Goal: Use online tool/utility: Utilize a website feature to perform a specific function

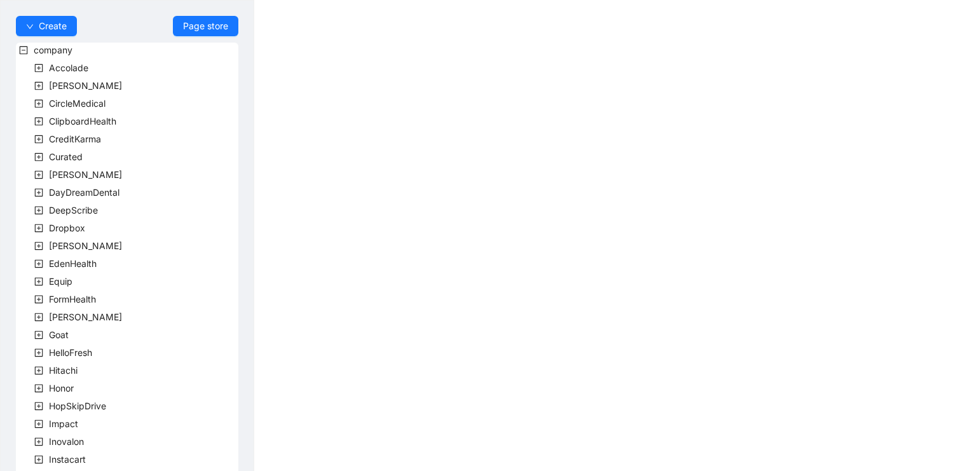
scroll to position [353, 0]
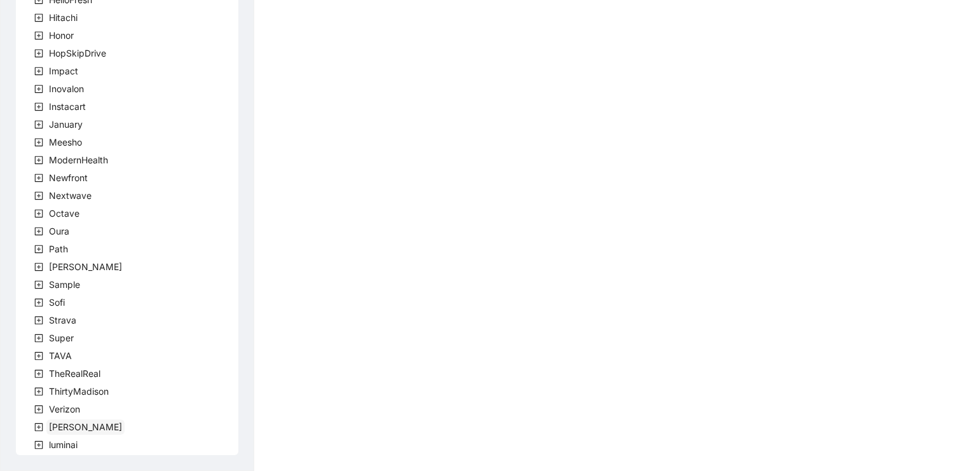
click at [53, 427] on span "[PERSON_NAME]" at bounding box center [85, 427] width 73 height 11
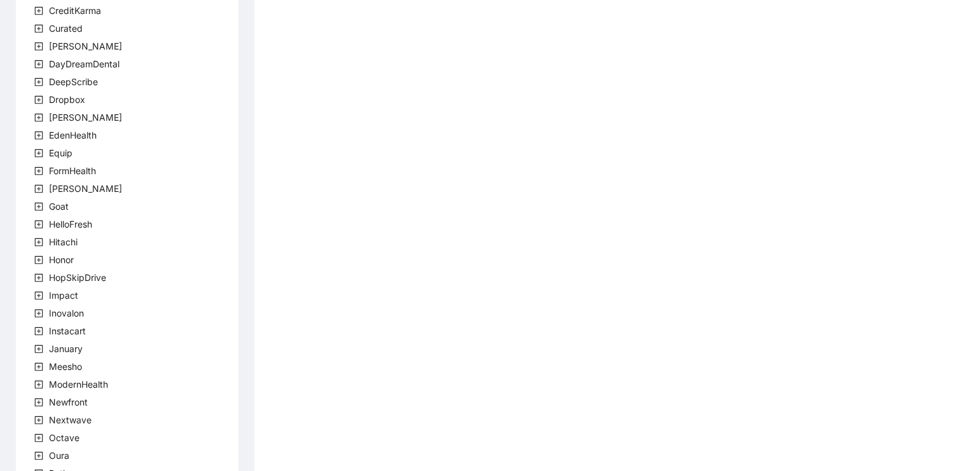
scroll to position [353, 0]
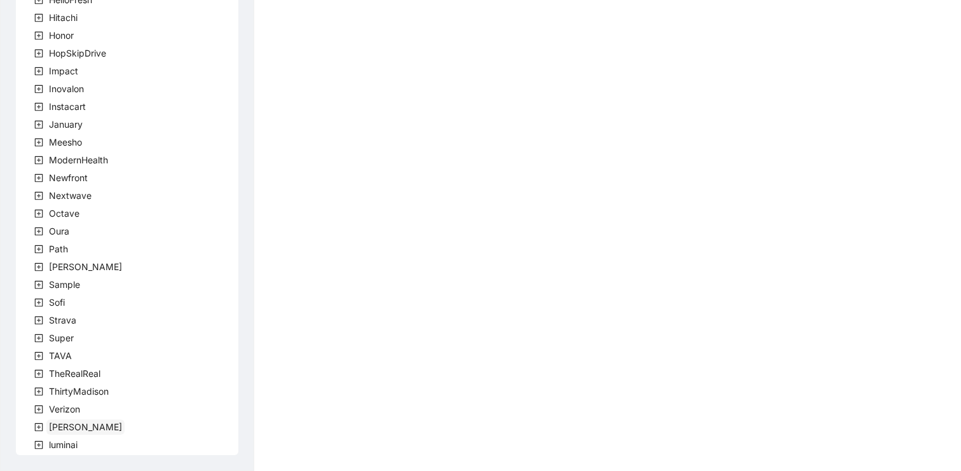
click at [52, 428] on span "[PERSON_NAME]" at bounding box center [85, 427] width 73 height 11
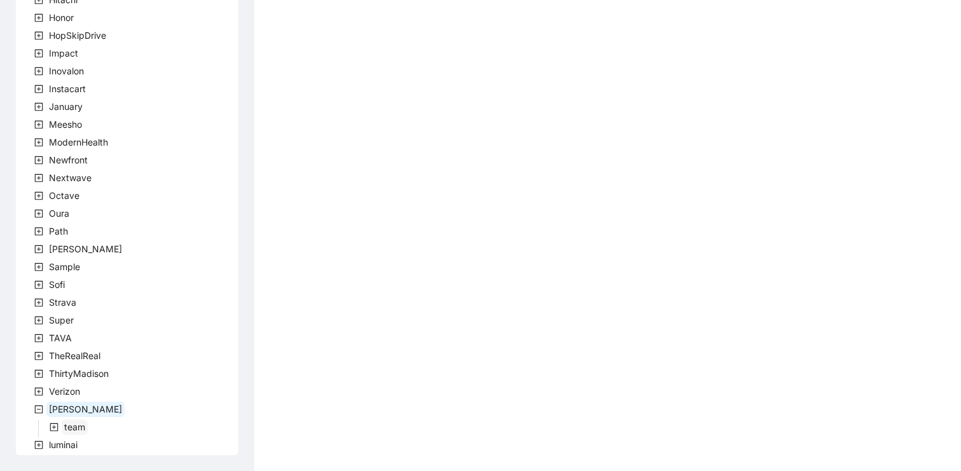
click at [65, 429] on span "team" at bounding box center [74, 427] width 21 height 11
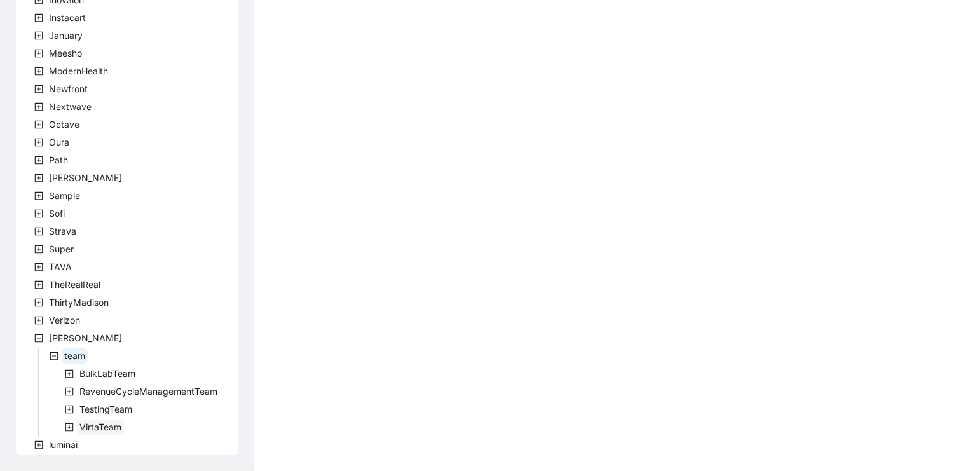
click at [95, 426] on span "VirtaTeam" at bounding box center [100, 427] width 42 height 11
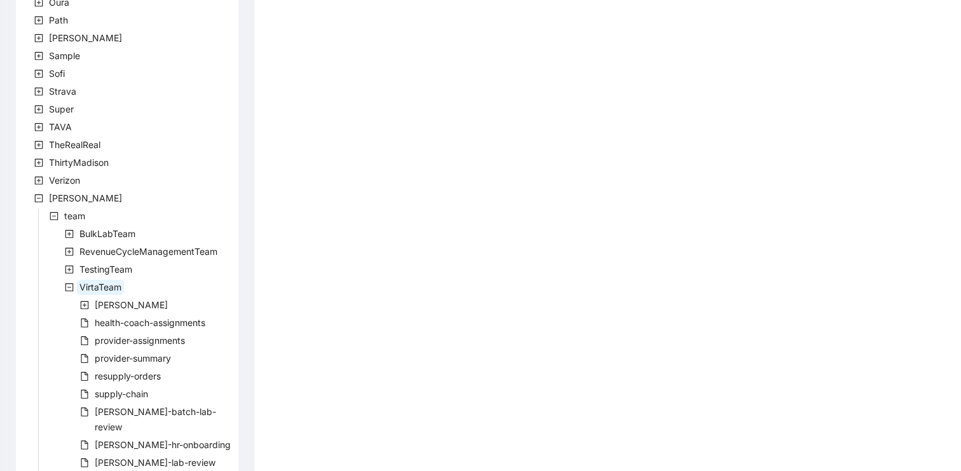
scroll to position [745, 0]
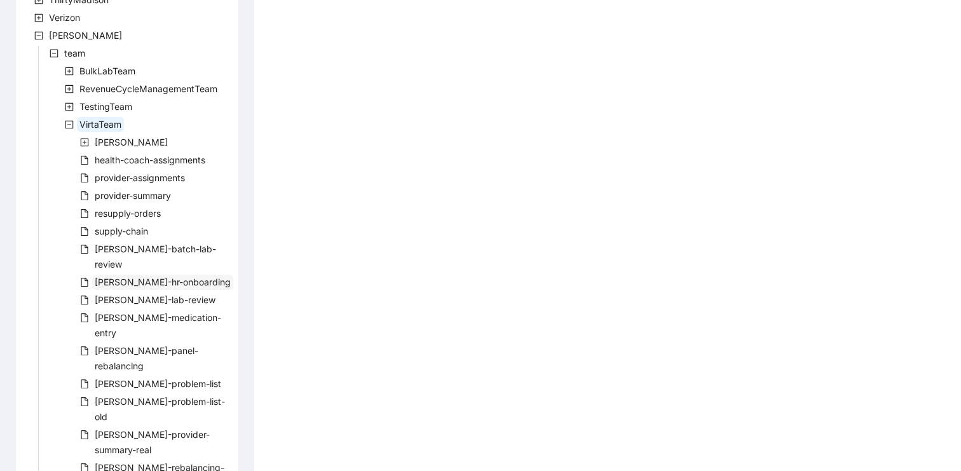
click at [160, 277] on span "[PERSON_NAME]-hr-onboarding" at bounding box center [163, 282] width 136 height 11
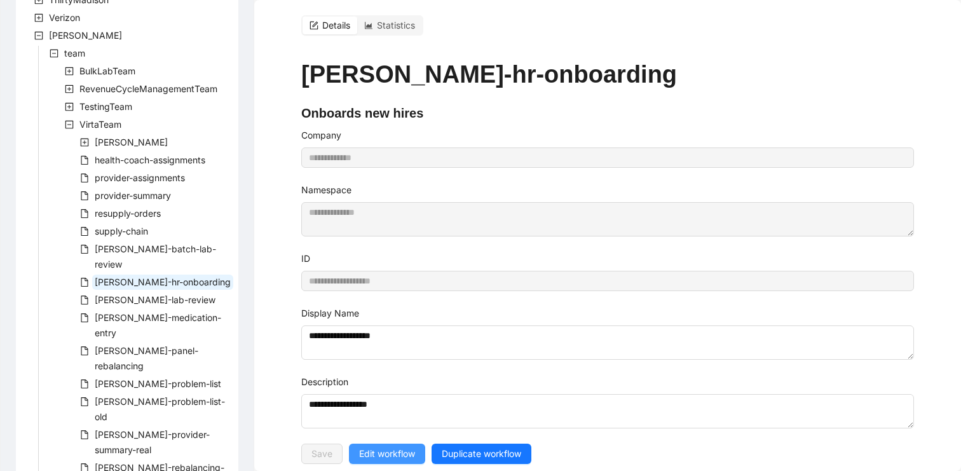
click at [376, 450] on span "Edit workflow" at bounding box center [387, 454] width 56 height 14
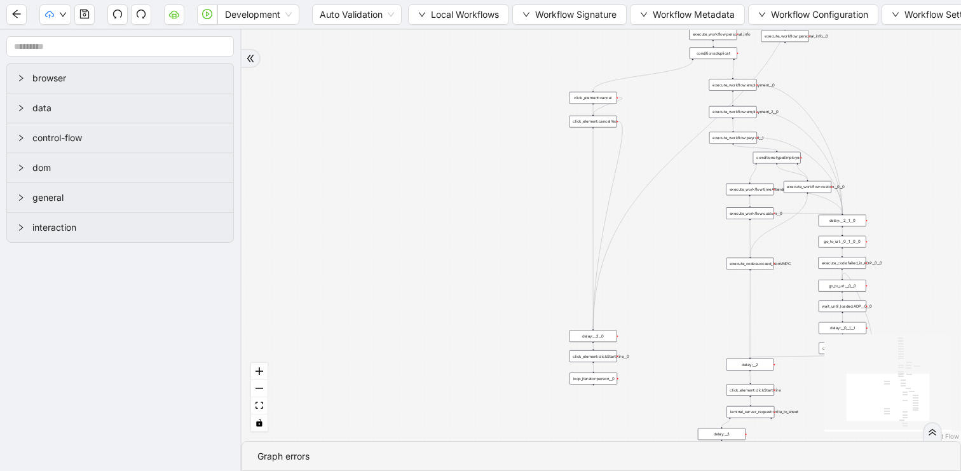
click at [412, 135] on div "trigger click_element:clickGoToHire delay: execute_workflow:personal_info delay…" at bounding box center [602, 235] width 720 height 411
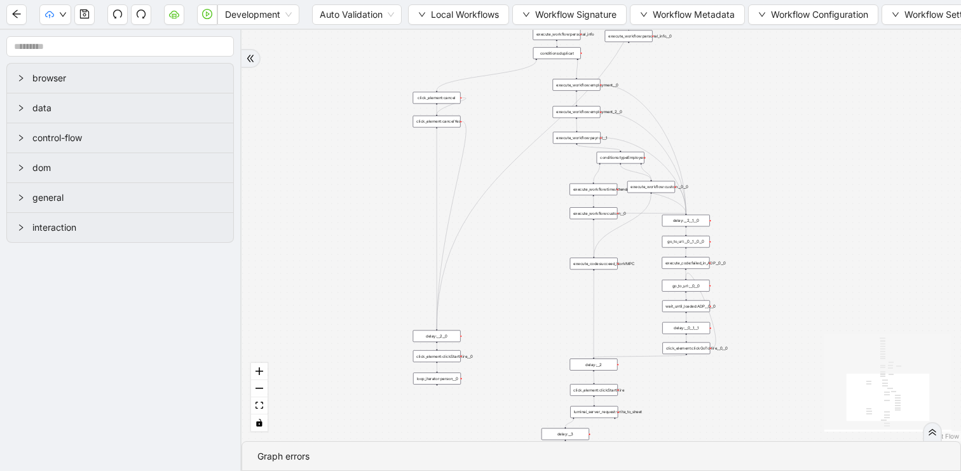
drag, startPoint x: 447, startPoint y: 127, endPoint x: 291, endPoint y: 127, distance: 156.4
click at [291, 127] on div "trigger click_element:clickGoToHire delay: execute_workflow:personal_info delay…" at bounding box center [602, 235] width 720 height 411
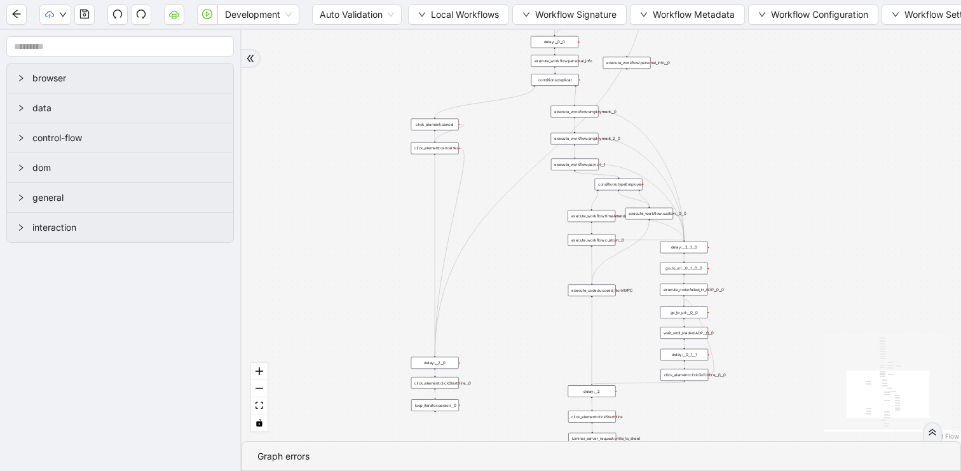
drag, startPoint x: 385, startPoint y: 133, endPoint x: 368, endPoint y: 240, distance: 108.8
click at [368, 240] on div "trigger click_element:clickGoToHire delay: execute_workflow:personal_info delay…" at bounding box center [602, 235] width 720 height 411
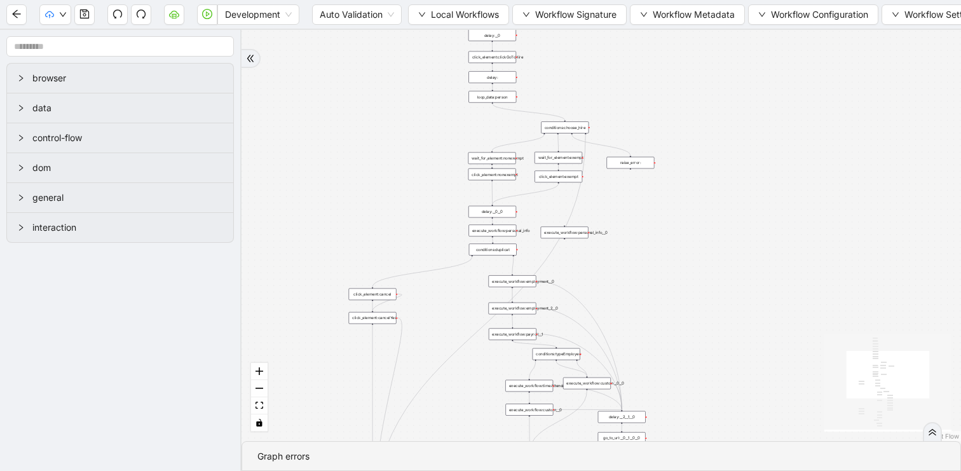
drag, startPoint x: 443, startPoint y: 88, endPoint x: 367, endPoint y: 228, distance: 158.8
click at [368, 227] on div "trigger click_element:clickGoToHire delay: execute_workflow:personal_info delay…" at bounding box center [602, 235] width 720 height 411
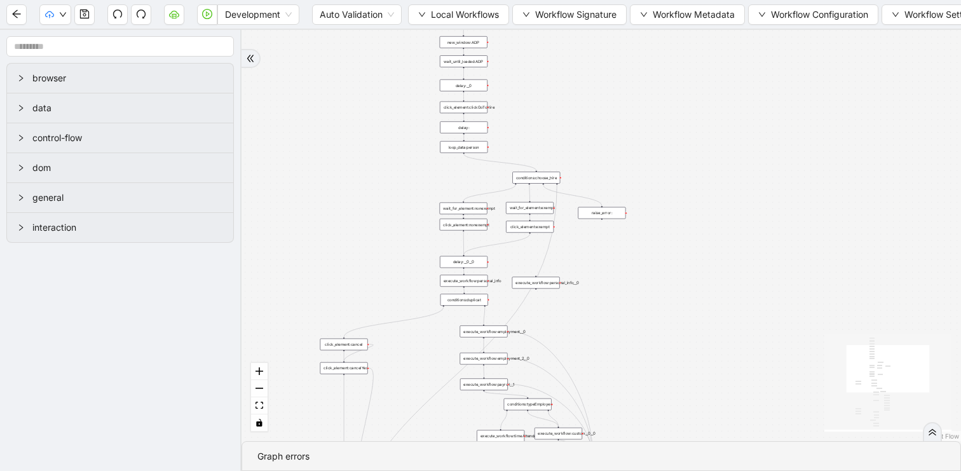
click at [252, 63] on div at bounding box center [250, 58] width 9 height 11
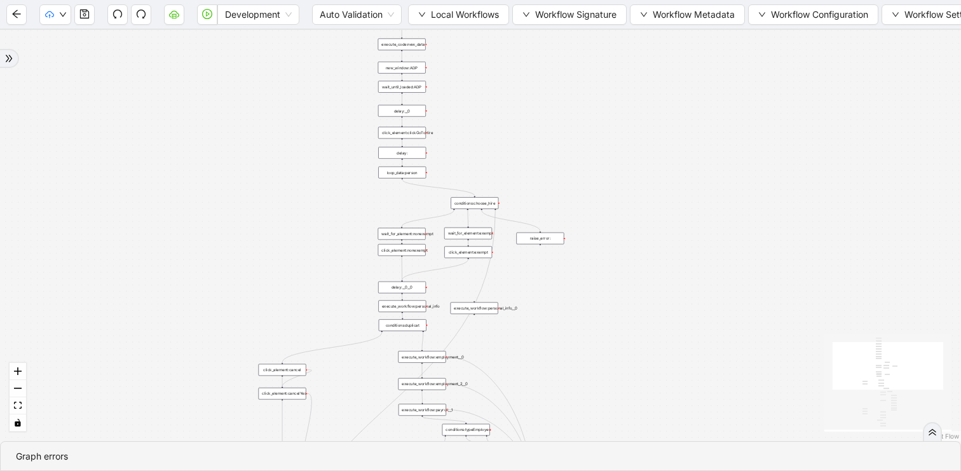
drag, startPoint x: 150, startPoint y: 128, endPoint x: 330, endPoint y: 155, distance: 181.8
click at [330, 155] on div "trigger click_element:clickGoToHire delay: execute_workflow:personal_info delay…" at bounding box center [480, 235] width 961 height 411
drag, startPoint x: 315, startPoint y: 116, endPoint x: 315, endPoint y: 223, distance: 106.8
click at [315, 223] on div "trigger click_element:clickGoToHire delay: execute_workflow:personal_info delay…" at bounding box center [480, 235] width 961 height 411
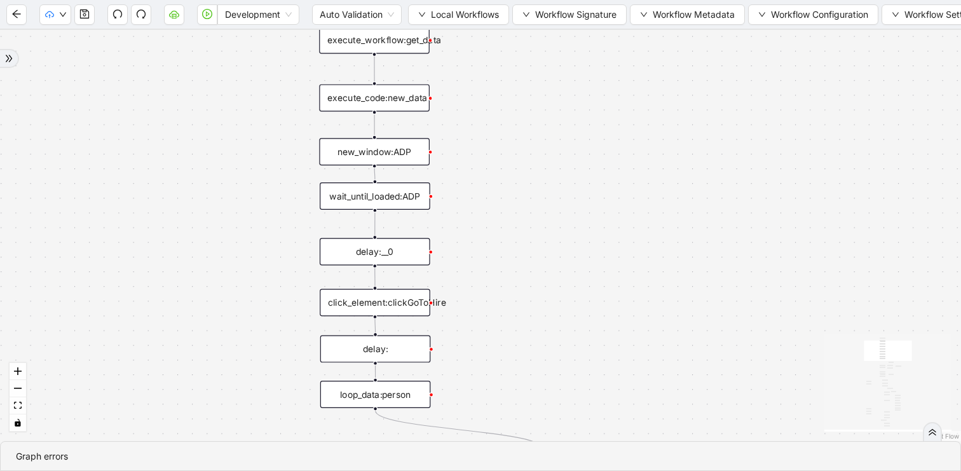
drag, startPoint x: 477, startPoint y: 224, endPoint x: 497, endPoint y: 153, distance: 74.1
click at [497, 153] on div "trigger click_element:clickGoToHire delay: execute_workflow:personal_info delay…" at bounding box center [480, 235] width 961 height 411
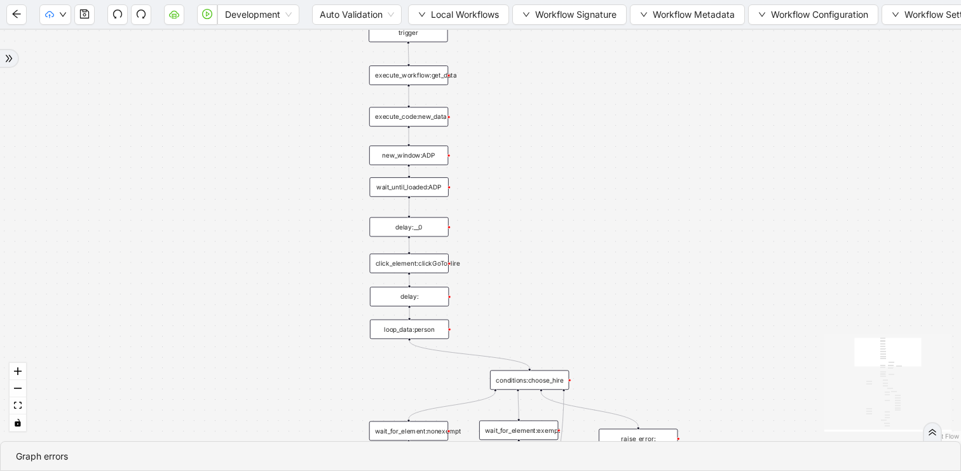
drag, startPoint x: 623, startPoint y: 198, endPoint x: 622, endPoint y: 236, distance: 38.2
click at [623, 236] on div "trigger click_element:clickGoToHire delay: execute_workflow:personal_info delay…" at bounding box center [480, 235] width 961 height 411
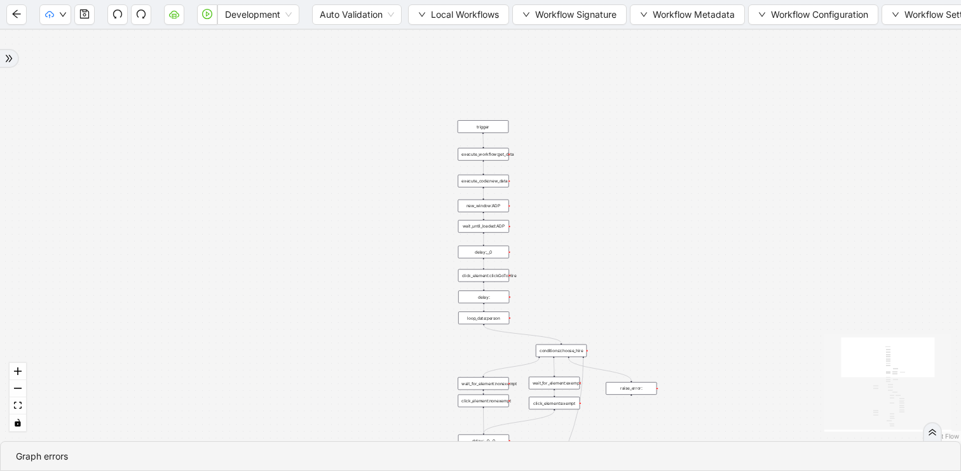
drag, startPoint x: 622, startPoint y: 236, endPoint x: 570, endPoint y: 182, distance: 75.1
click at [570, 182] on div "trigger click_element:clickGoToHire delay: execute_workflow:personal_info delay…" at bounding box center [480, 235] width 961 height 411
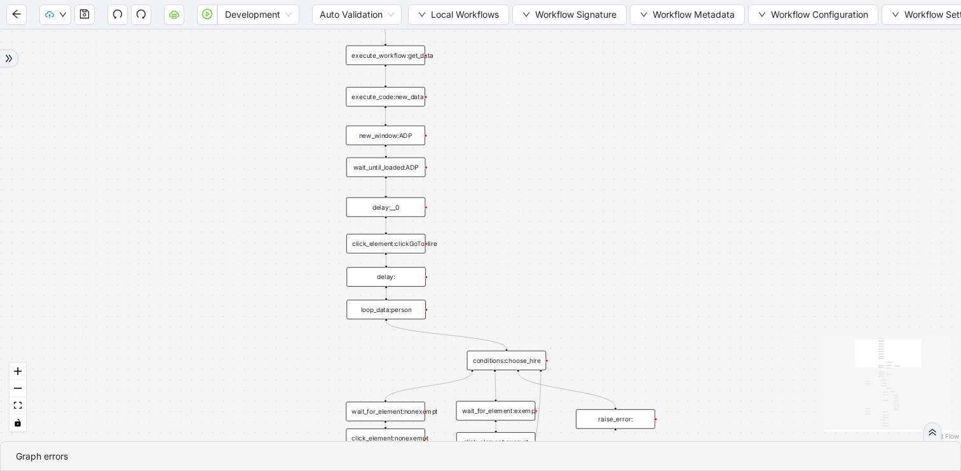
drag, startPoint x: 505, startPoint y: 156, endPoint x: 493, endPoint y: 131, distance: 27.3
click at [493, 131] on div "trigger click_element:clickGoToHire delay: execute_workflow:personal_info delay…" at bounding box center [480, 235] width 961 height 411
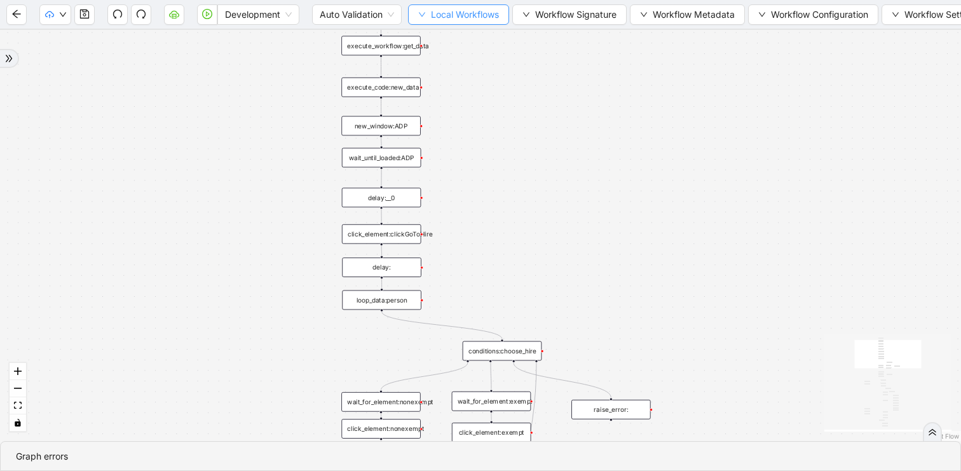
click at [441, 18] on span "Local Workflows" at bounding box center [465, 15] width 68 height 14
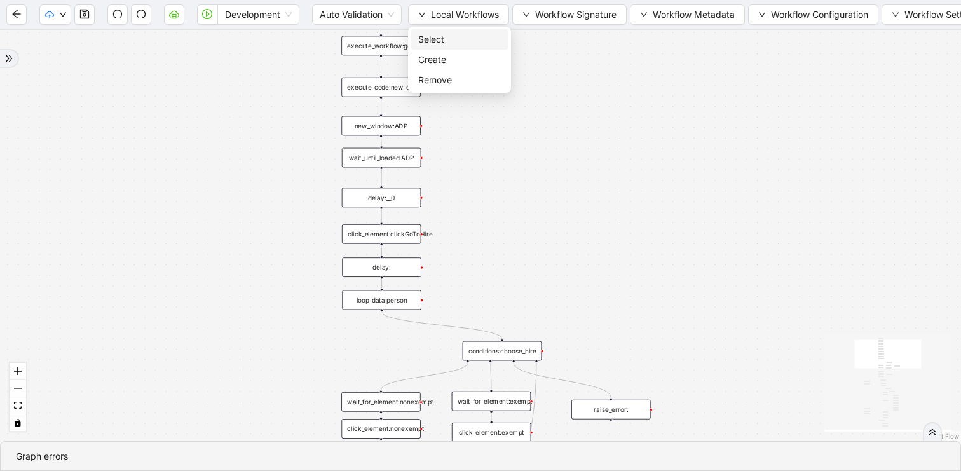
click at [431, 35] on span "Select" at bounding box center [459, 39] width 83 height 14
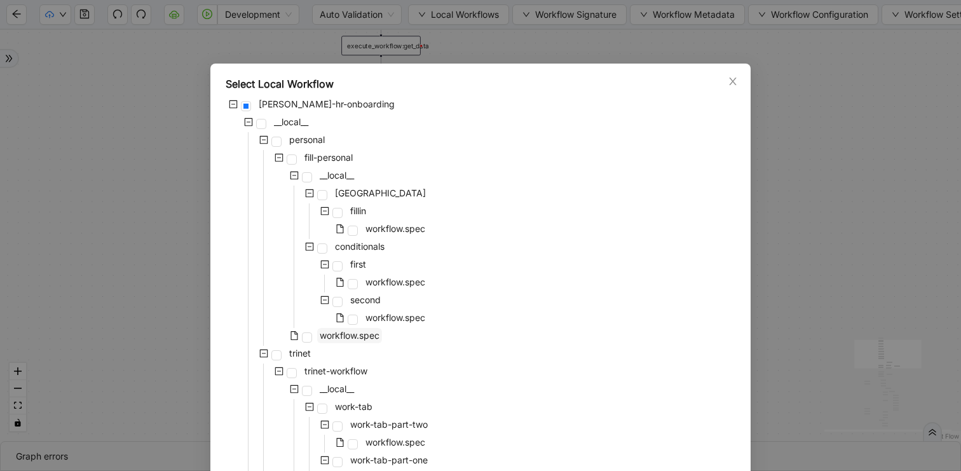
click at [351, 339] on span "workflow.spec" at bounding box center [350, 335] width 60 height 11
click at [733, 79] on icon "close" at bounding box center [733, 81] width 10 height 10
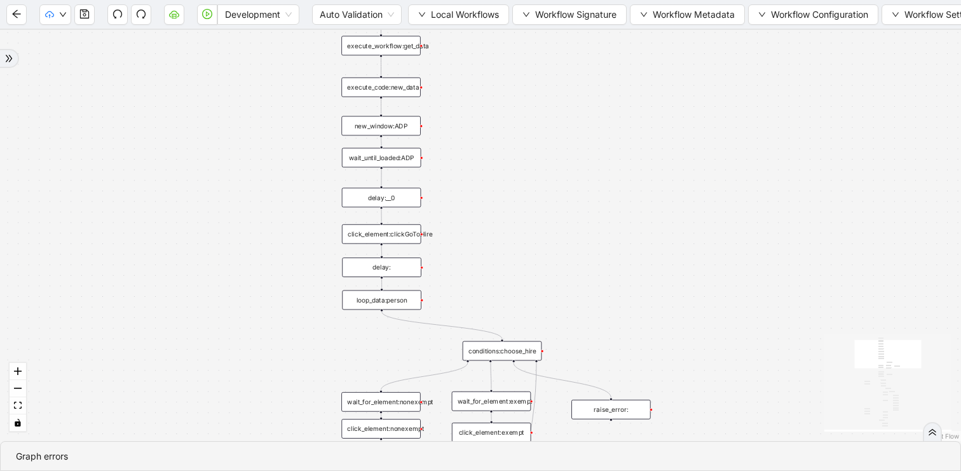
drag, startPoint x: 537, startPoint y: 242, endPoint x: 489, endPoint y: 86, distance: 163.5
click at [489, 90] on div "trigger click_element:clickGoToHire delay: execute_workflow:personal_info delay…" at bounding box center [480, 235] width 961 height 411
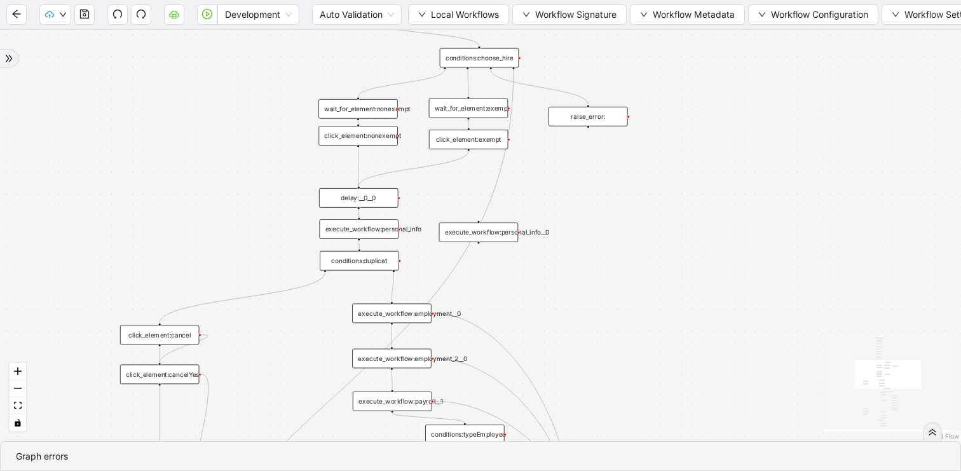
drag, startPoint x: 565, startPoint y: 263, endPoint x: 586, endPoint y: 186, distance: 79.7
click at [586, 186] on div "trigger click_element:clickGoToHire delay: execute_workflow:personal_info delay…" at bounding box center [480, 235] width 961 height 411
drag, startPoint x: 560, startPoint y: 177, endPoint x: 572, endPoint y: 486, distance: 308.6
click at [572, 471] on html "Development Auto Validation Local Workflows Workflow Signature Workflow Metadat…" at bounding box center [480, 235] width 961 height 471
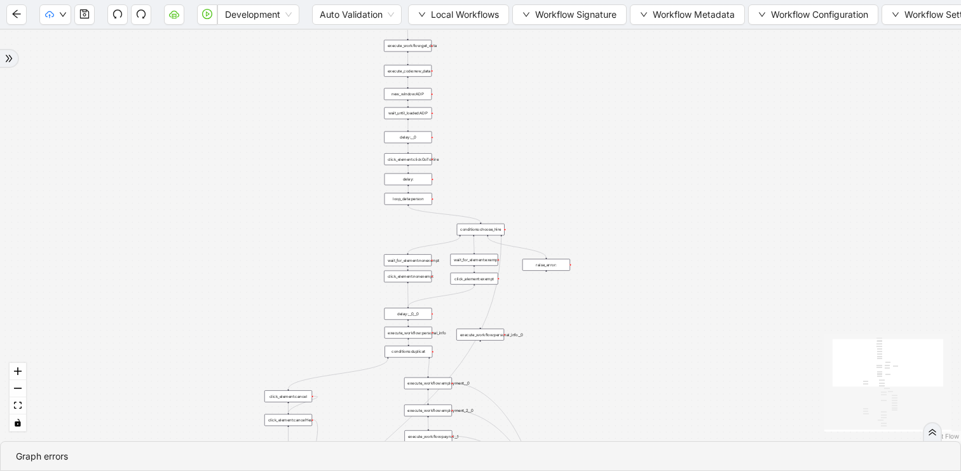
drag, startPoint x: 633, startPoint y: 220, endPoint x: 577, endPoint y: 132, distance: 104.4
click at [577, 132] on div "trigger click_element:clickGoToHire delay: execute_workflow:personal_info delay…" at bounding box center [480, 235] width 961 height 411
drag, startPoint x: 560, startPoint y: 131, endPoint x: 560, endPoint y: 174, distance: 42.6
click at [560, 174] on div "trigger click_element:clickGoToHire delay: execute_workflow:personal_info delay…" at bounding box center [480, 235] width 961 height 411
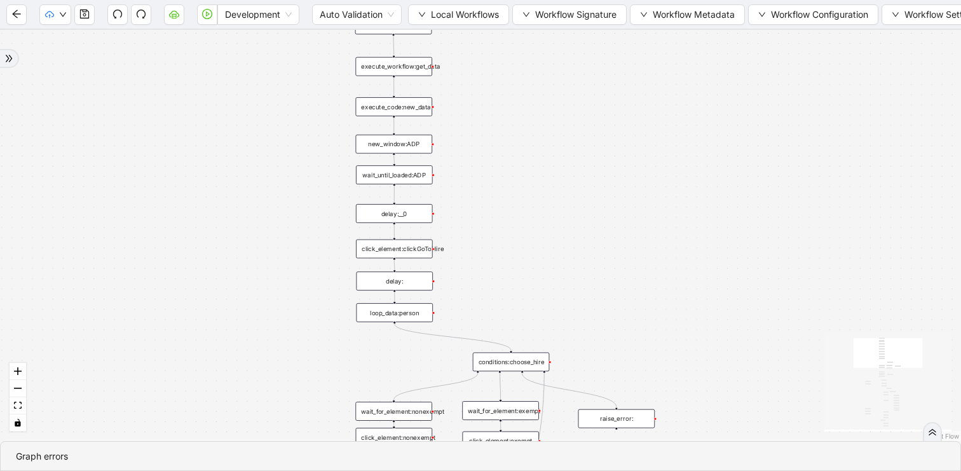
click at [404, 70] on div "execute_workflow:get_data" at bounding box center [393, 66] width 77 height 19
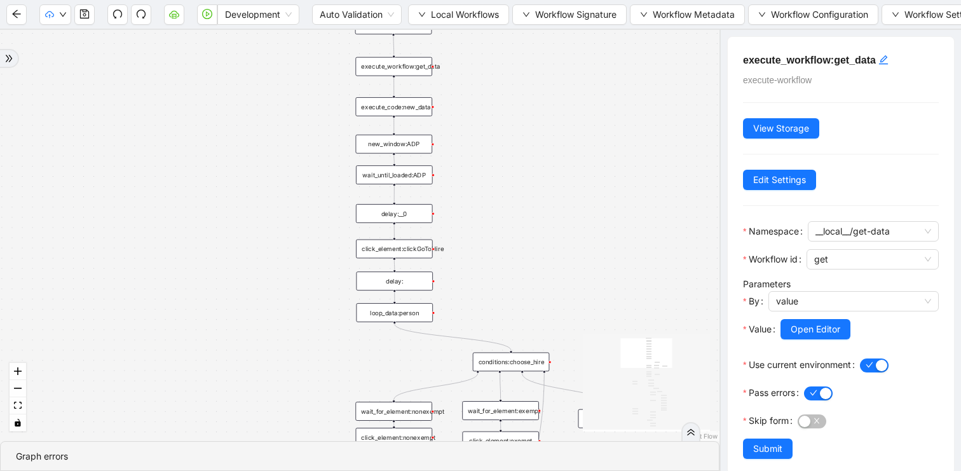
click at [409, 106] on div "execute_code:new_data" at bounding box center [393, 106] width 77 height 19
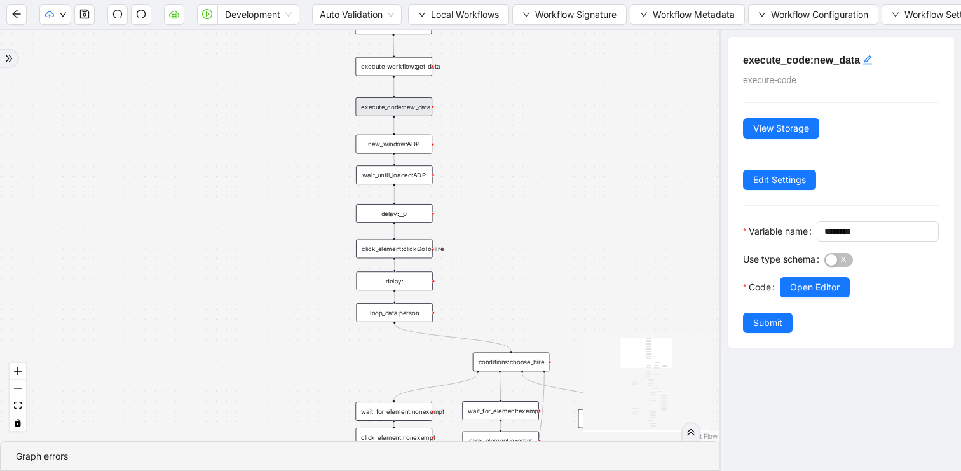
click at [405, 147] on div "new_window:ADP" at bounding box center [394, 144] width 77 height 19
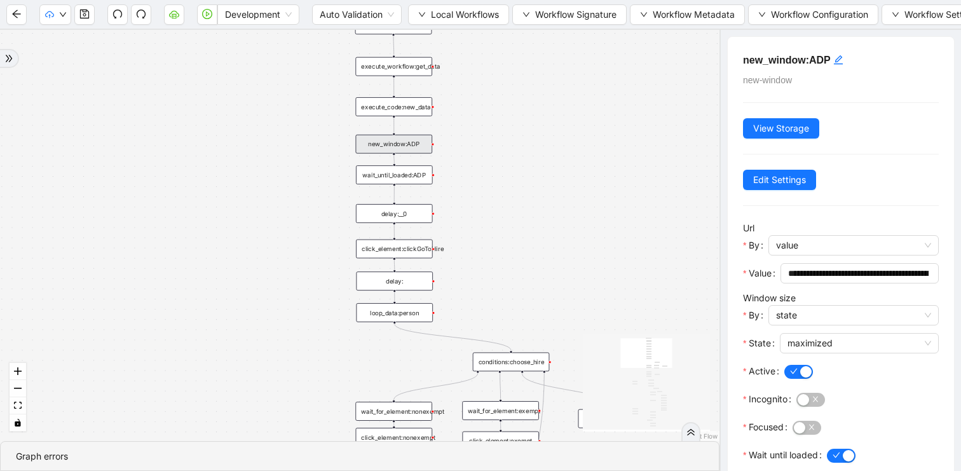
click at [405, 171] on div "wait_until_loaded:ADP" at bounding box center [394, 174] width 77 height 19
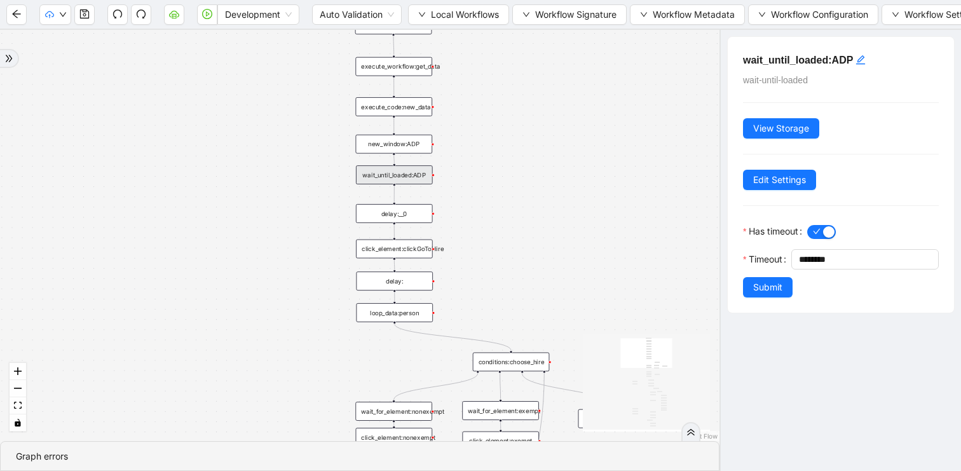
click at [412, 242] on div "click_element:clickGoToHire" at bounding box center [394, 249] width 77 height 19
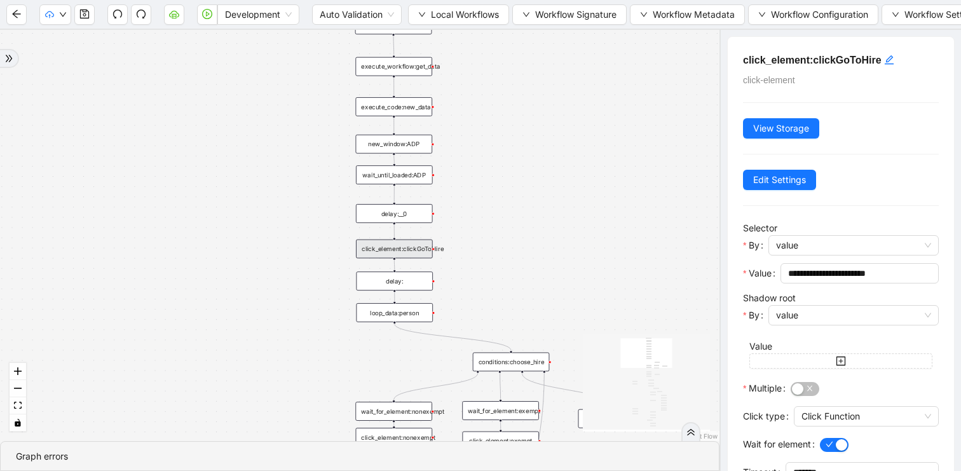
click at [402, 315] on div "loop_data:person" at bounding box center [394, 312] width 77 height 19
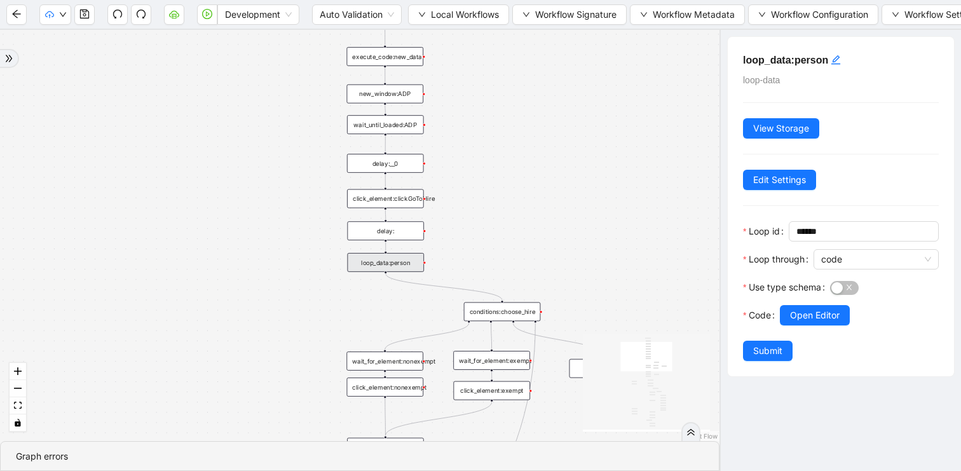
drag, startPoint x: 493, startPoint y: 305, endPoint x: 462, endPoint y: 122, distance: 185.1
click at [462, 122] on div "trigger click_element:clickGoToHire delay: execute_workflow:personal_info delay…" at bounding box center [360, 235] width 720 height 411
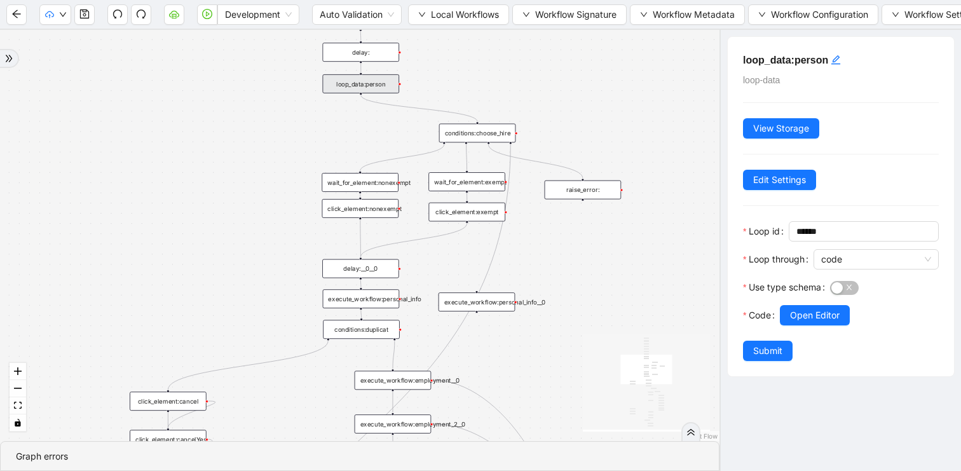
drag, startPoint x: 356, startPoint y: 181, endPoint x: 354, endPoint y: 135, distance: 46.5
click at [354, 135] on div "trigger click_element:clickGoToHire delay: execute_workflow:personal_info delay…" at bounding box center [360, 235] width 720 height 411
click at [485, 134] on div "conditions:choose_hire" at bounding box center [477, 132] width 77 height 19
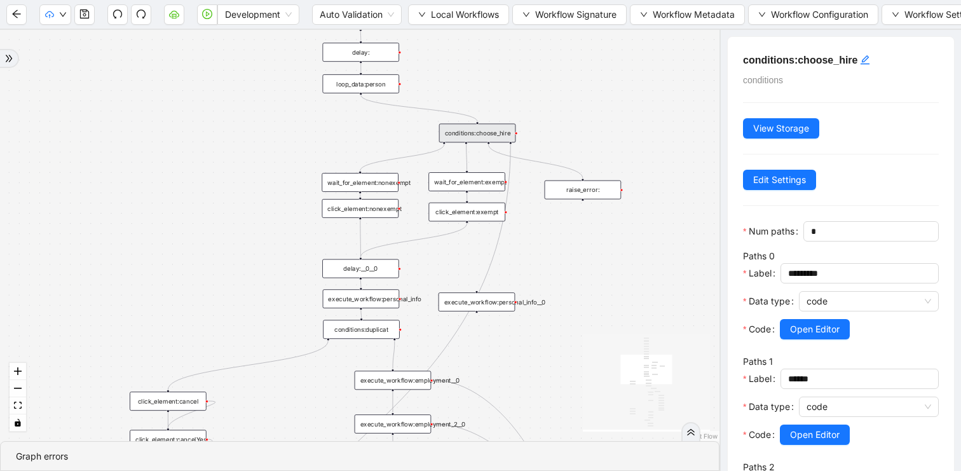
scroll to position [143, 0]
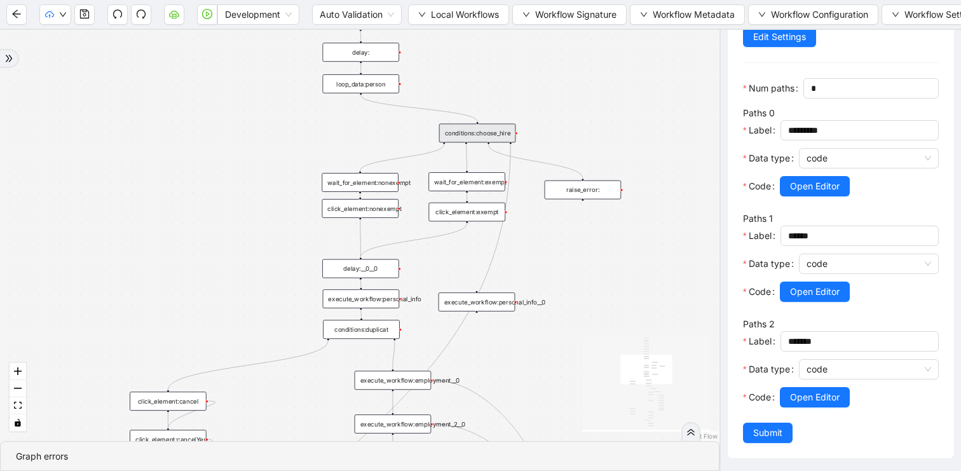
click at [455, 212] on div "click_element:exempt" at bounding box center [467, 212] width 77 height 19
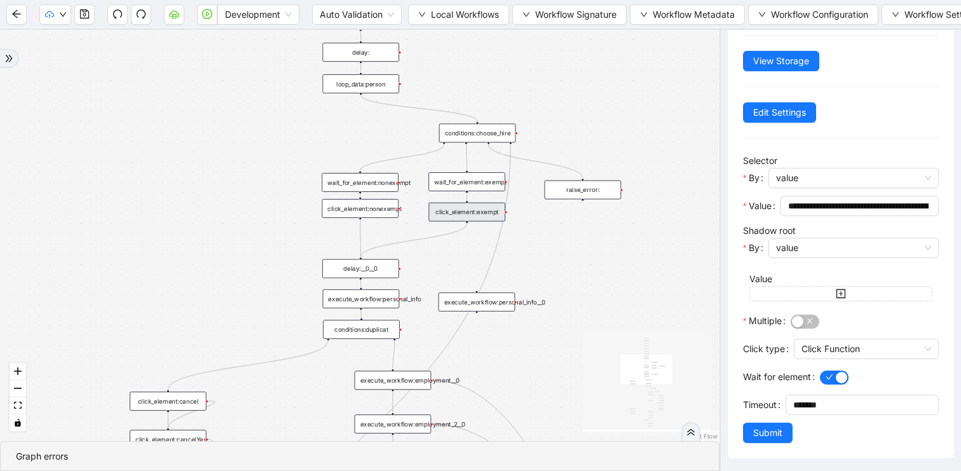
click at [556, 250] on div "trigger click_element:clickGoToHire delay: execute_workflow:personal_info delay…" at bounding box center [360, 235] width 720 height 411
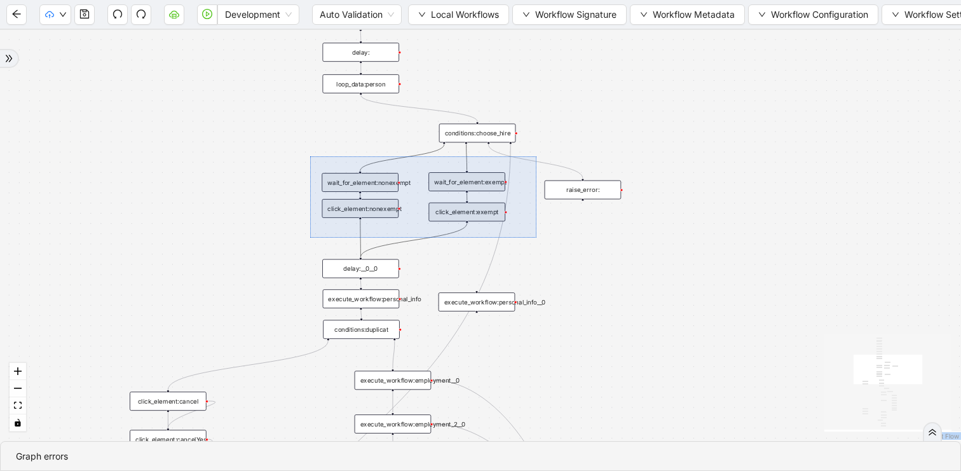
drag, startPoint x: 537, startPoint y: 238, endPoint x: 310, endPoint y: 156, distance: 240.5
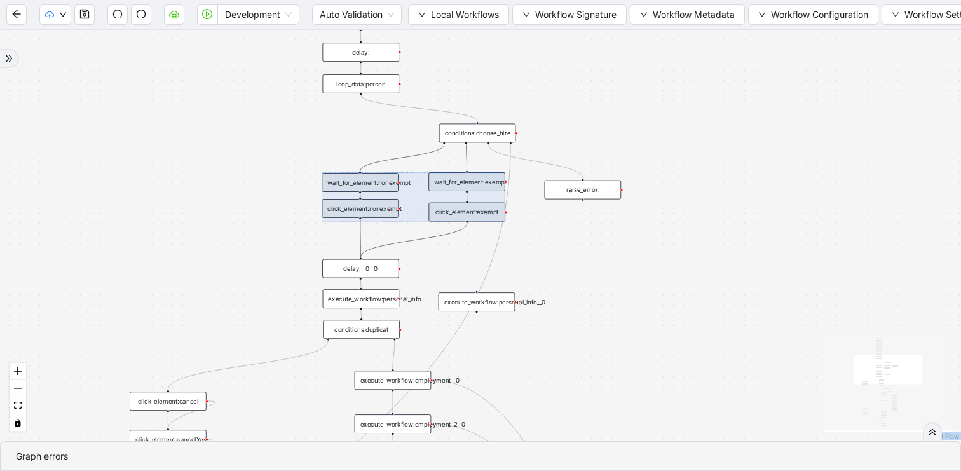
click at [624, 271] on div "trigger click_element:clickGoToHire delay: execute_workflow:personal_info delay…" at bounding box center [480, 235] width 961 height 411
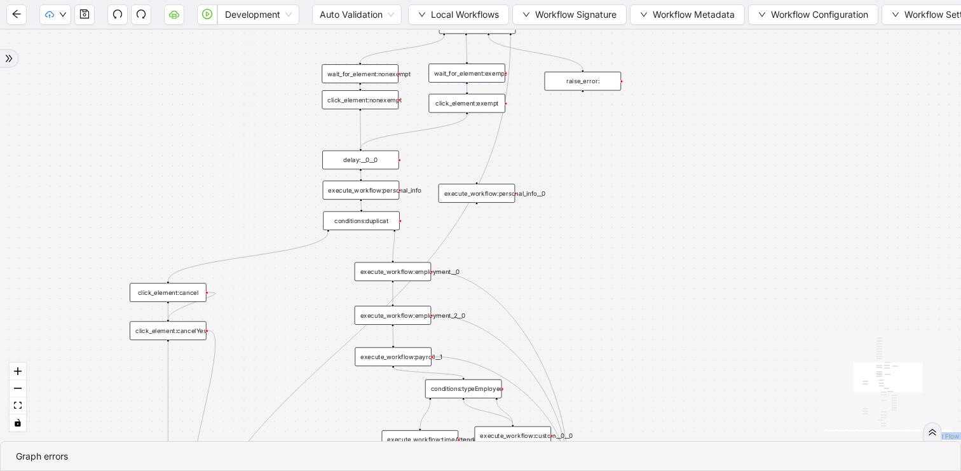
drag, startPoint x: 603, startPoint y: 286, endPoint x: 603, endPoint y: 177, distance: 108.7
click at [603, 177] on div "trigger click_element:clickGoToHire delay: execute_workflow:personal_info delay…" at bounding box center [480, 235] width 961 height 411
drag, startPoint x: 295, startPoint y: 330, endPoint x: 302, endPoint y: 223, distance: 107.0
click at [302, 223] on div "trigger click_element:clickGoToHire delay: execute_workflow:personal_info delay…" at bounding box center [480, 235] width 961 height 411
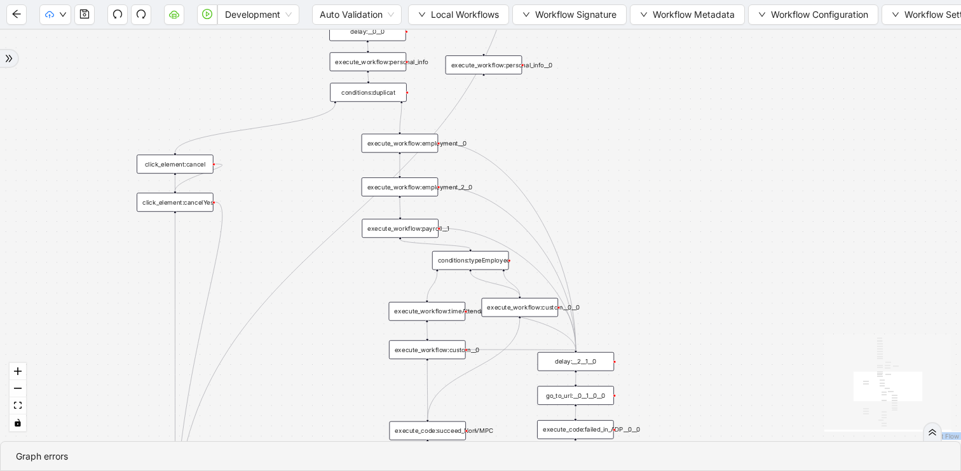
drag, startPoint x: 354, startPoint y: 311, endPoint x: 354, endPoint y: 167, distance: 144.3
click at [354, 167] on div "trigger click_element:clickGoToHire delay: execute_workflow:personal_info delay…" at bounding box center [480, 235] width 961 height 411
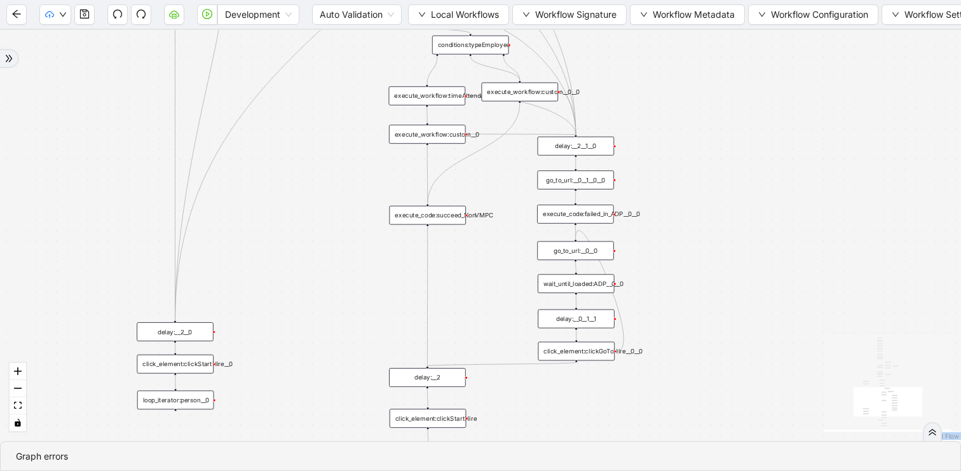
drag, startPoint x: 347, startPoint y: 256, endPoint x: 348, endPoint y: 168, distance: 88.4
click at [348, 168] on div "trigger click_element:clickGoToHire delay: execute_workflow:personal_info delay…" at bounding box center [480, 235] width 961 height 411
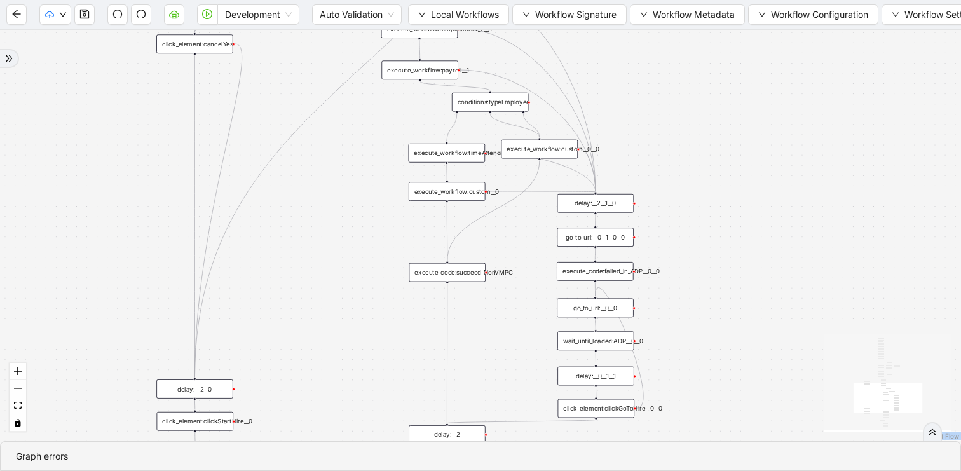
drag, startPoint x: 329, startPoint y: 230, endPoint x: 350, endPoint y: 350, distance: 122.1
click at [350, 350] on div "trigger click_element:clickGoToHire delay: execute_workflow:personal_info delay…" at bounding box center [480, 235] width 961 height 411
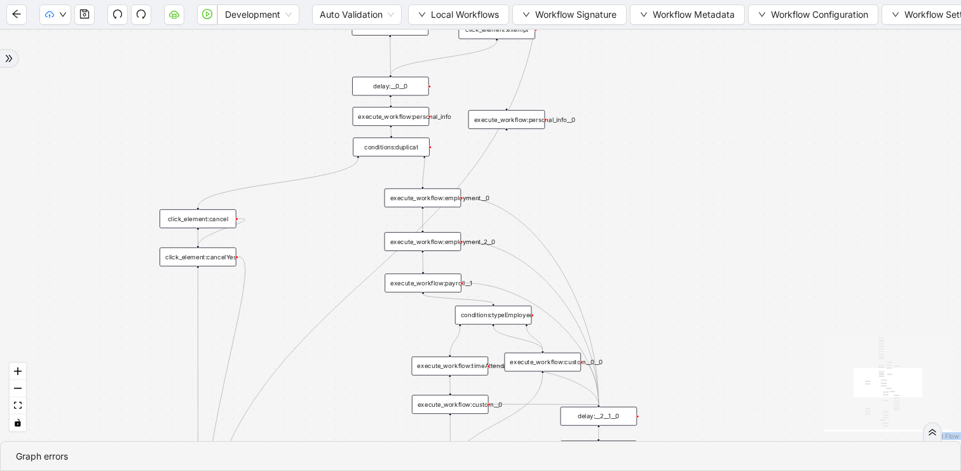
drag, startPoint x: 350, startPoint y: 226, endPoint x: 350, endPoint y: 372, distance: 146.2
click at [350, 373] on div "trigger click_element:clickGoToHire delay: execute_workflow:personal_info delay…" at bounding box center [480, 235] width 961 height 411
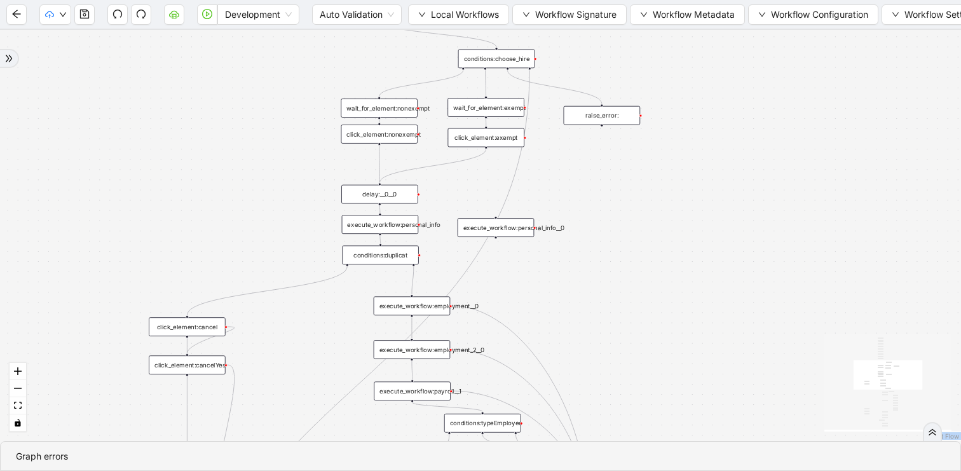
drag, startPoint x: 608, startPoint y: 42, endPoint x: 598, endPoint y: 149, distance: 107.4
click at [598, 149] on div "trigger click_element:clickGoToHire delay: execute_workflow:personal_info delay…" at bounding box center [480, 235] width 961 height 411
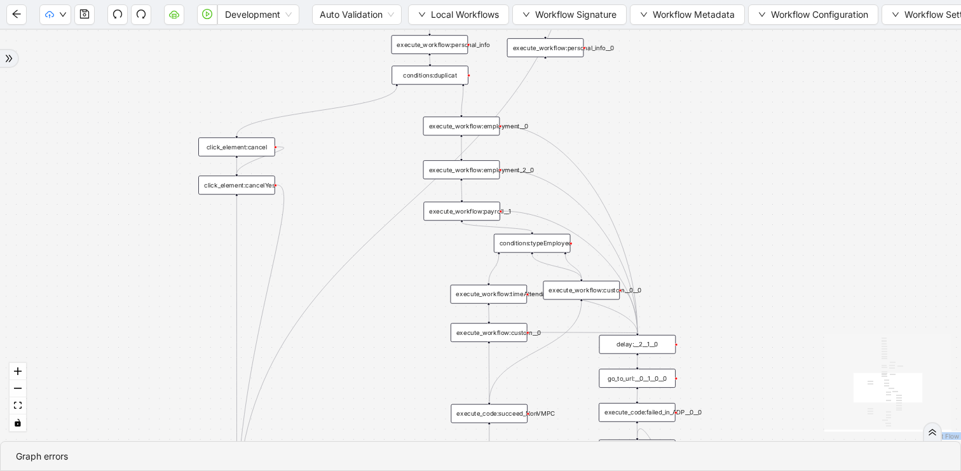
drag, startPoint x: 301, startPoint y: 331, endPoint x: 353, endPoint y: 144, distance: 193.9
click at [353, 144] on div "trigger click_element:clickGoToHire delay: execute_workflow:personal_info delay…" at bounding box center [480, 235] width 961 height 411
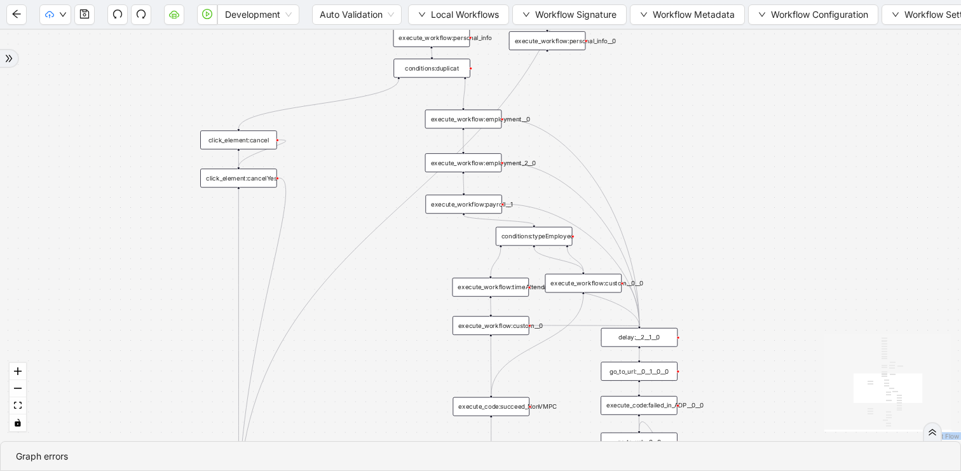
click at [430, 65] on div "conditions:duplicat" at bounding box center [432, 67] width 77 height 19
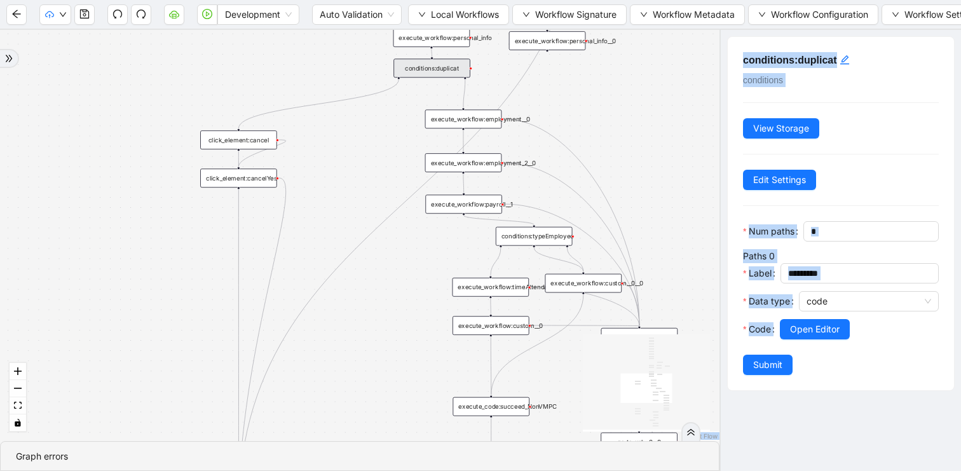
click at [759, 209] on div "conditions:duplicat conditions View Storage Edit Settings Num paths * Paths 0 L…" at bounding box center [841, 214] width 226 height 354
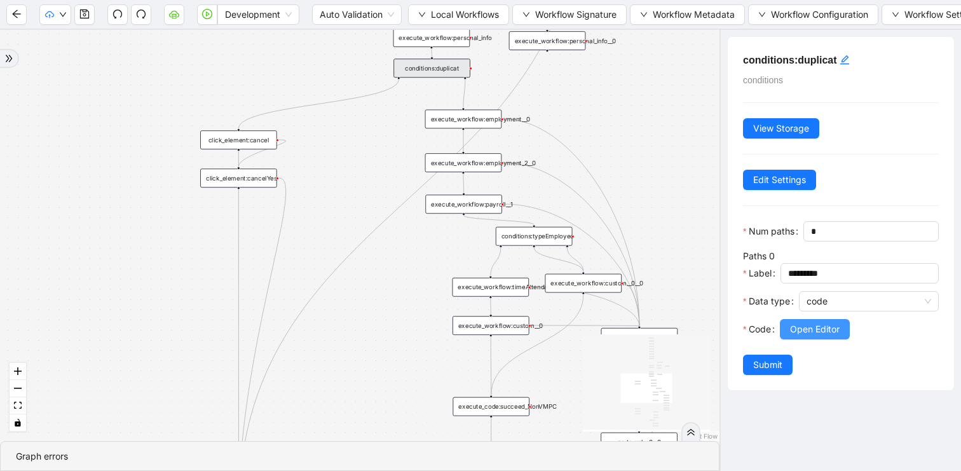
click at [784, 322] on button "Open Editor" at bounding box center [815, 329] width 70 height 20
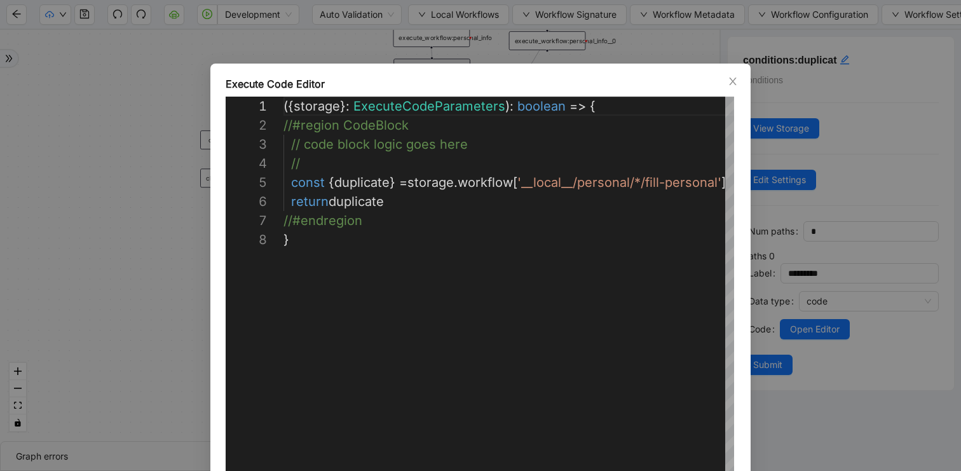
scroll to position [134, 0]
click at [731, 81] on icon "close" at bounding box center [733, 81] width 10 height 10
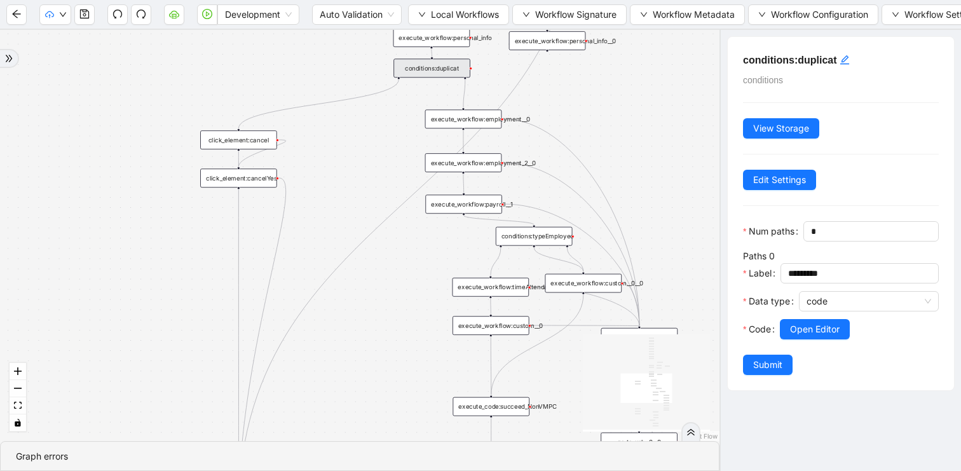
click at [354, 155] on div "trigger click_element:clickGoToHire delay: execute_workflow:personal_info delay…" at bounding box center [360, 235] width 720 height 411
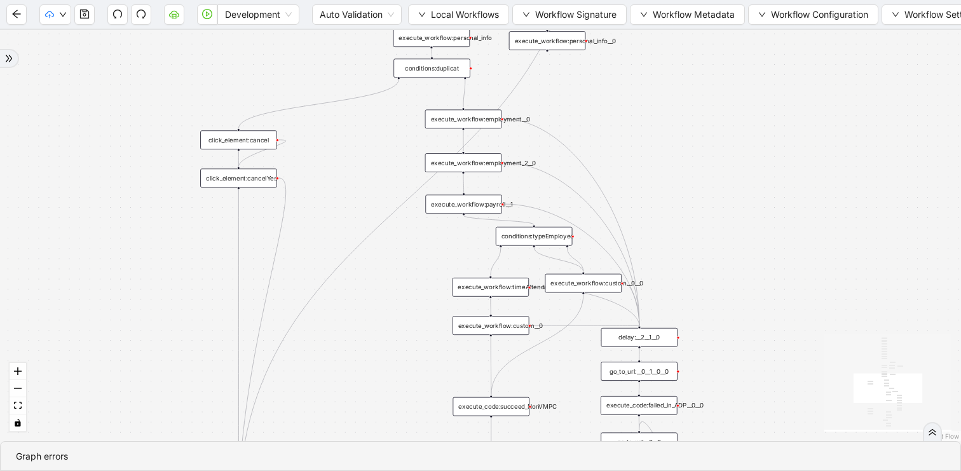
click at [418, 74] on div "conditions:duplicat" at bounding box center [432, 67] width 77 height 19
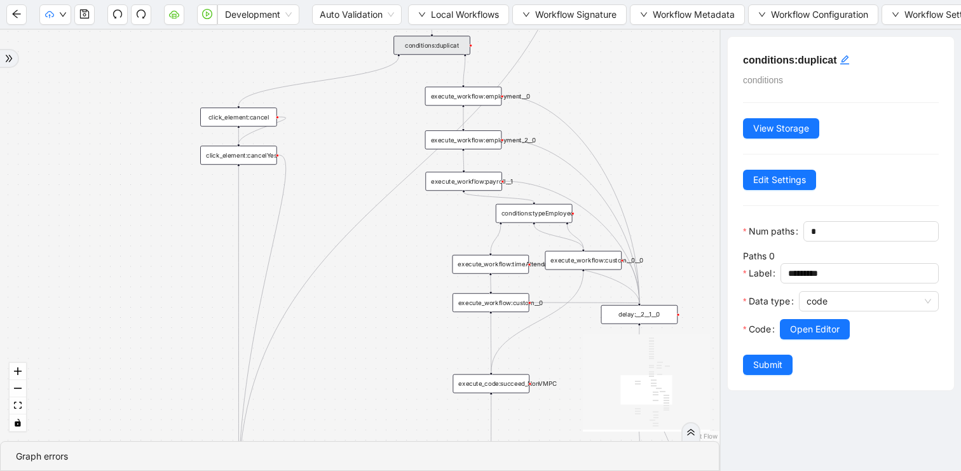
drag, startPoint x: 370, startPoint y: 334, endPoint x: 364, endPoint y: 85, distance: 249.3
click at [364, 85] on div "trigger click_element:clickGoToHire delay: execute_workflow:personal_info delay…" at bounding box center [360, 235] width 720 height 411
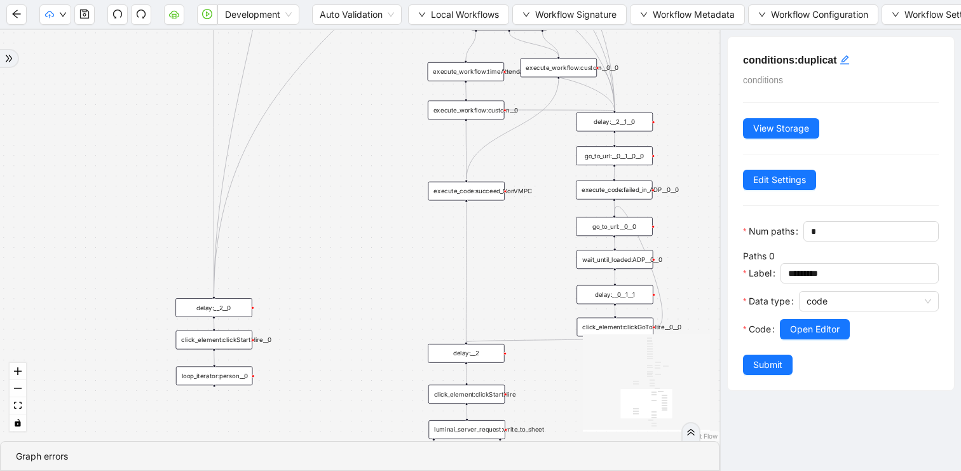
drag, startPoint x: 328, startPoint y: 145, endPoint x: 294, endPoint y: 191, distance: 57.7
click at [294, 191] on div "trigger click_element:clickGoToHire delay: execute_workflow:personal_info delay…" at bounding box center [360, 235] width 720 height 411
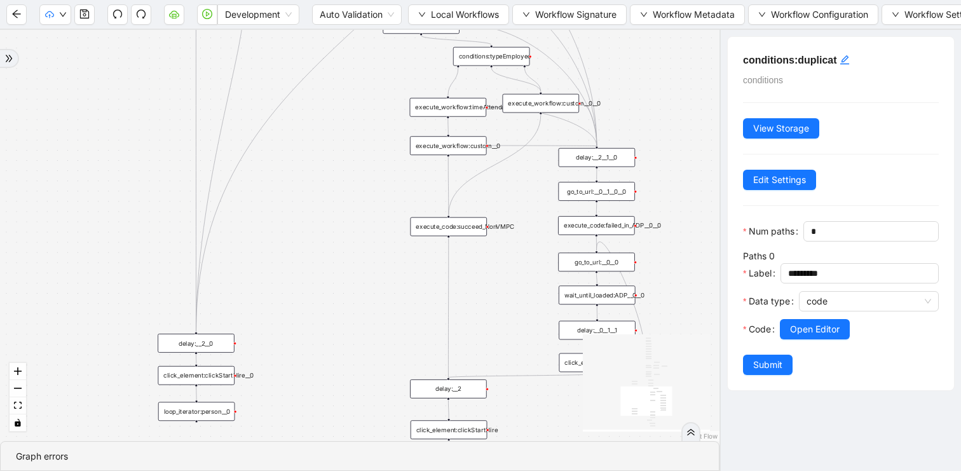
drag, startPoint x: 411, startPoint y: 148, endPoint x: 401, endPoint y: 195, distance: 48.1
click at [401, 195] on div "trigger click_element:clickGoToHire delay: execute_workflow:personal_info delay…" at bounding box center [360, 235] width 720 height 411
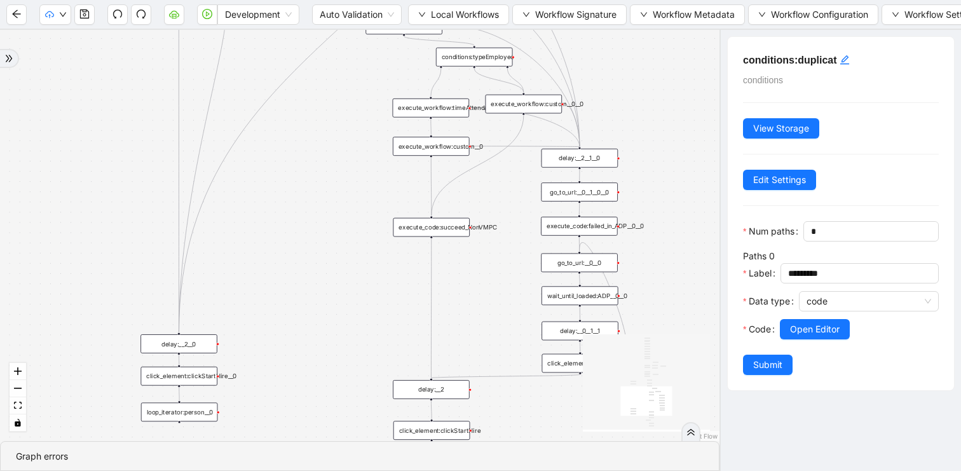
drag, startPoint x: 399, startPoint y: 196, endPoint x: 389, endPoint y: 172, distance: 26.2
click at [389, 172] on div "trigger click_element:clickGoToHire delay: execute_workflow:personal_info delay…" at bounding box center [360, 235] width 720 height 411
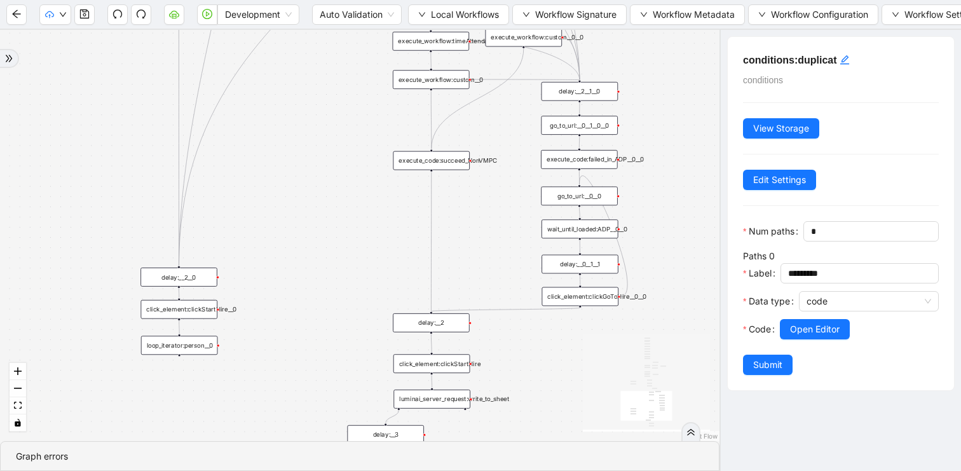
drag, startPoint x: 373, startPoint y: 245, endPoint x: 373, endPoint y: 172, distance: 73.1
click at [373, 172] on div "trigger click_element:clickGoToHire delay: execute_workflow:personal_info delay…" at bounding box center [360, 235] width 720 height 411
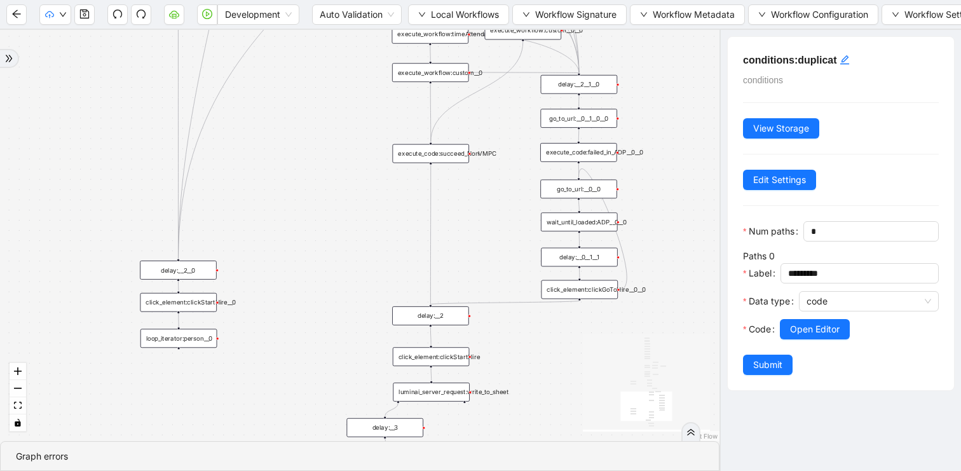
drag, startPoint x: 373, startPoint y: 171, endPoint x: 367, endPoint y: 362, distance: 190.9
click at [367, 359] on div "trigger click_element:clickGoToHire delay: execute_workflow:personal_info delay…" at bounding box center [360, 235] width 720 height 411
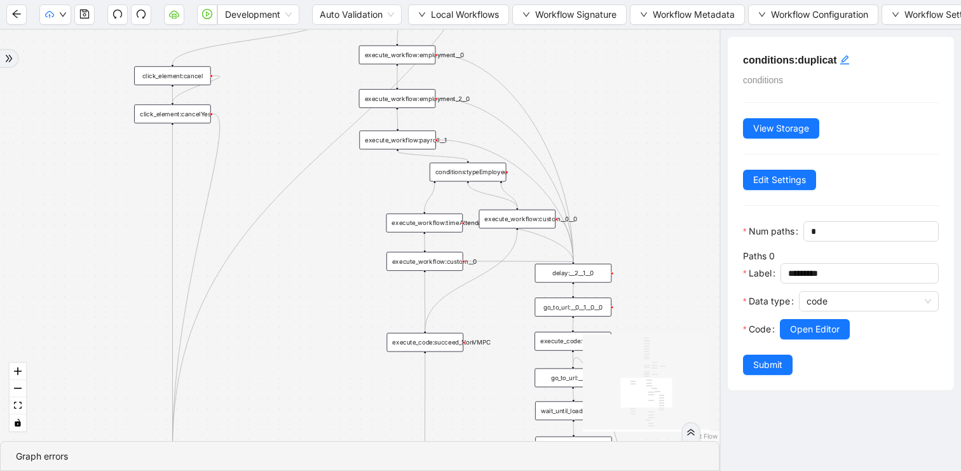
drag, startPoint x: 364, startPoint y: 251, endPoint x: 364, endPoint y: 344, distance: 92.8
click at [364, 343] on div "trigger click_element:clickGoToHire delay: execute_workflow:personal_info delay…" at bounding box center [360, 235] width 720 height 411
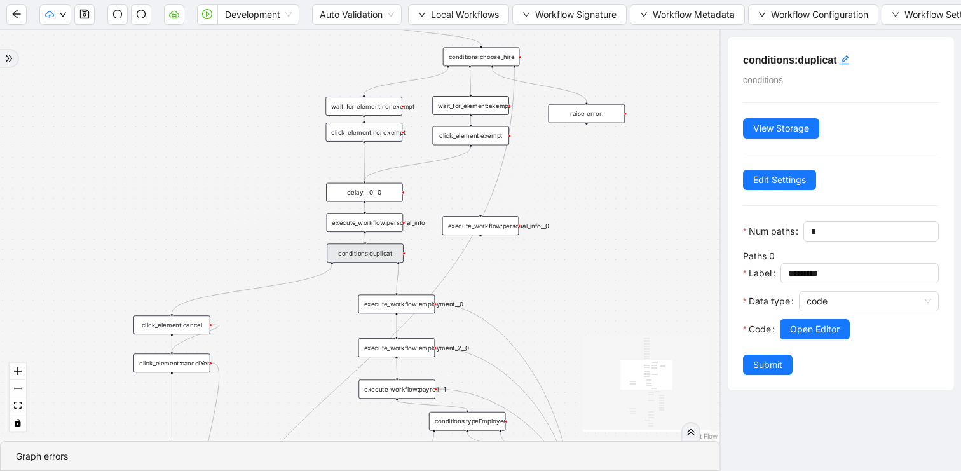
drag, startPoint x: 338, startPoint y: 163, endPoint x: 338, endPoint y: 322, distance: 158.3
click at [338, 322] on div "trigger click_element:clickGoToHire delay: execute_workflow:personal_info delay…" at bounding box center [360, 235] width 720 height 411
drag, startPoint x: 301, startPoint y: 146, endPoint x: 299, endPoint y: 186, distance: 40.1
click at [299, 186] on div "trigger click_element:clickGoToHire delay: execute_workflow:personal_info delay…" at bounding box center [360, 235] width 720 height 411
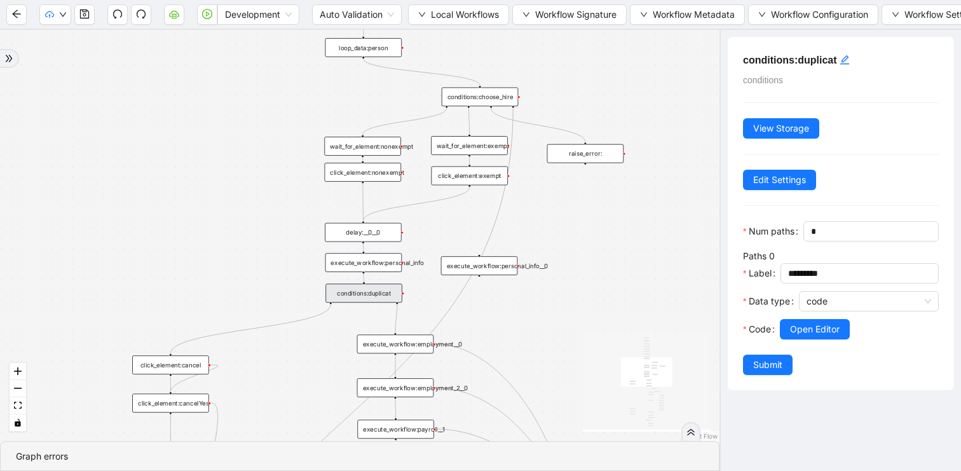
click at [378, 176] on div "click_element:nonexempt" at bounding box center [363, 172] width 77 height 19
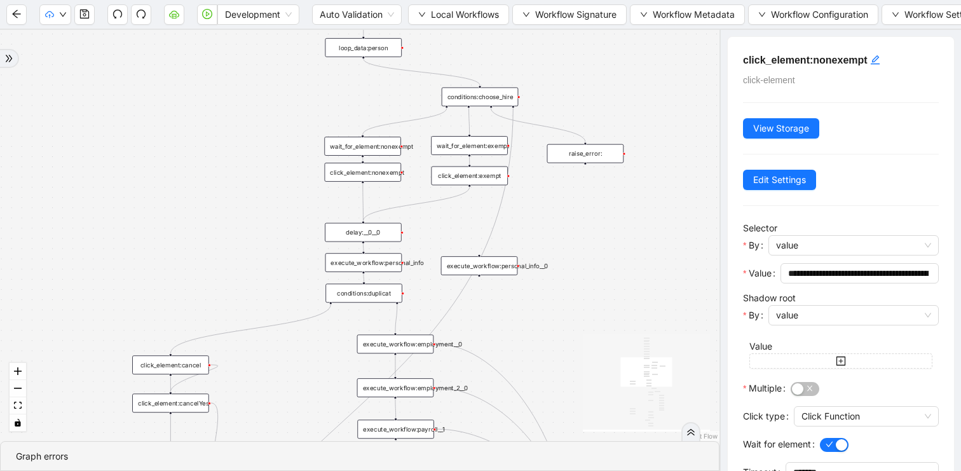
click at [459, 175] on div "click_element:exempt" at bounding box center [469, 176] width 77 height 19
click at [376, 177] on div "click_element:nonexempt" at bounding box center [363, 177] width 77 height 19
click at [440, 217] on div "trigger click_element:clickGoToHire delay: execute_workflow:personal_info delay…" at bounding box center [360, 235] width 720 height 411
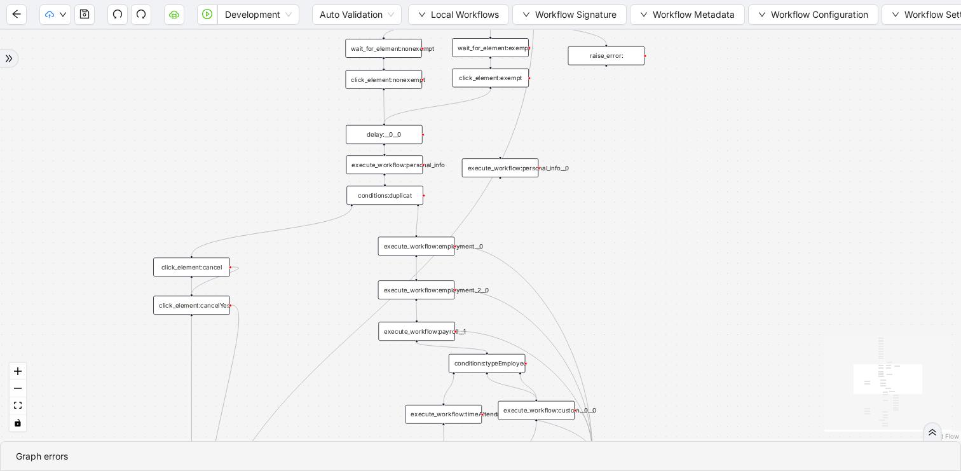
drag, startPoint x: 298, startPoint y: 359, endPoint x: 336, endPoint y: 208, distance: 155.4
click at [336, 208] on div "trigger click_element:clickGoToHire delay: execute_workflow:personal_info delay…" at bounding box center [480, 235] width 961 height 411
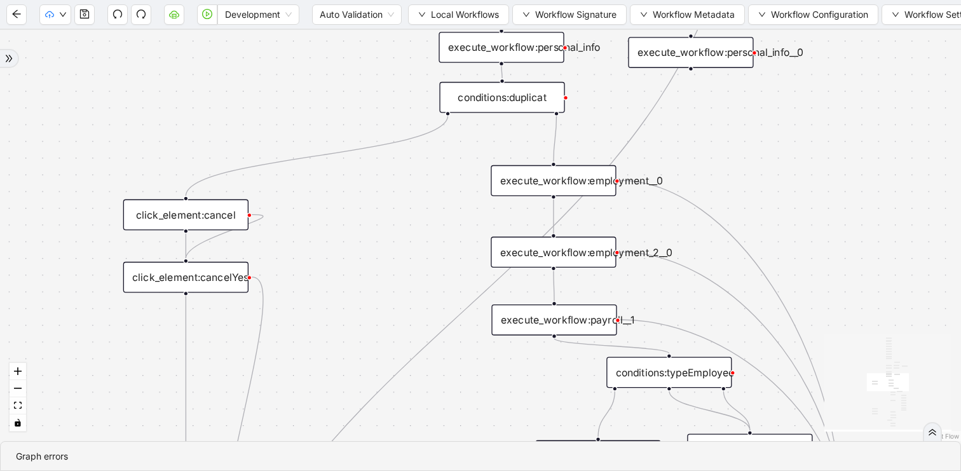
click at [231, 213] on div "click_element:cancel" at bounding box center [185, 215] width 125 height 31
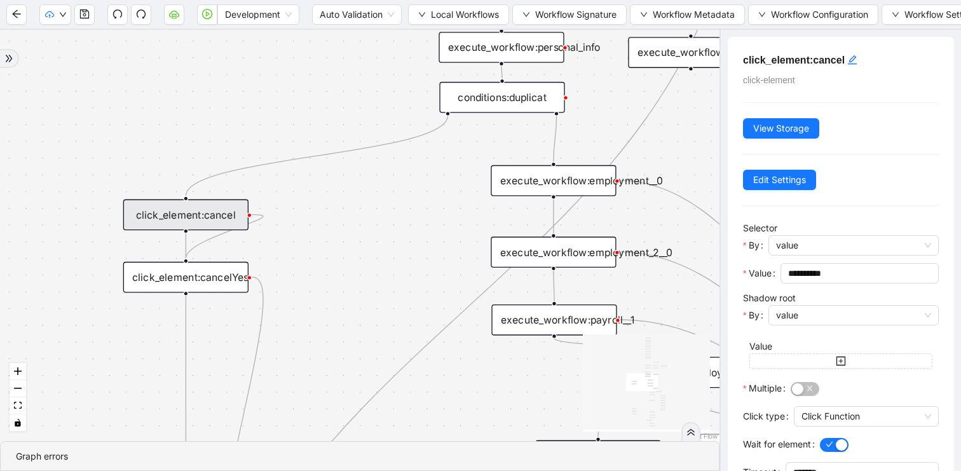
click at [310, 266] on div "trigger click_element:clickGoToHire delay: execute_workflow:personal_info delay…" at bounding box center [360, 235] width 720 height 411
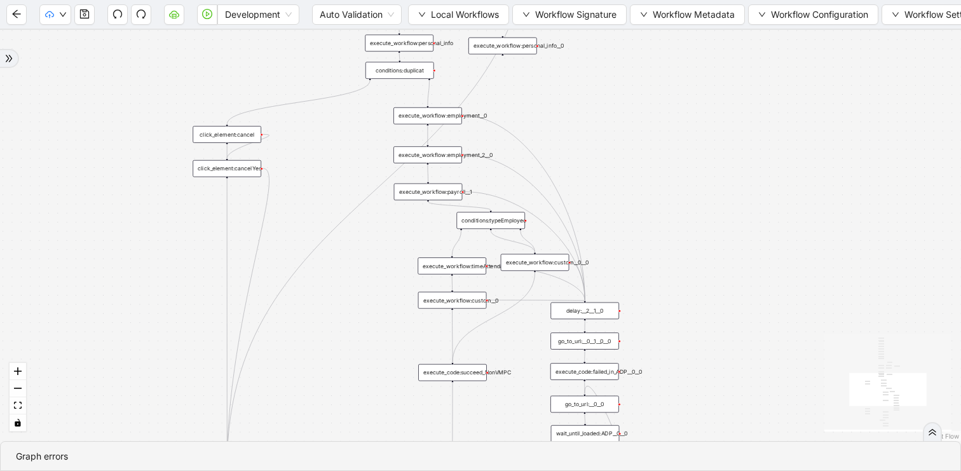
drag, startPoint x: 278, startPoint y: 319, endPoint x: 279, endPoint y: 83, distance: 235.9
click at [279, 83] on div "trigger click_element:clickGoToHire delay: execute_workflow:personal_info delay…" at bounding box center [480, 235] width 961 height 411
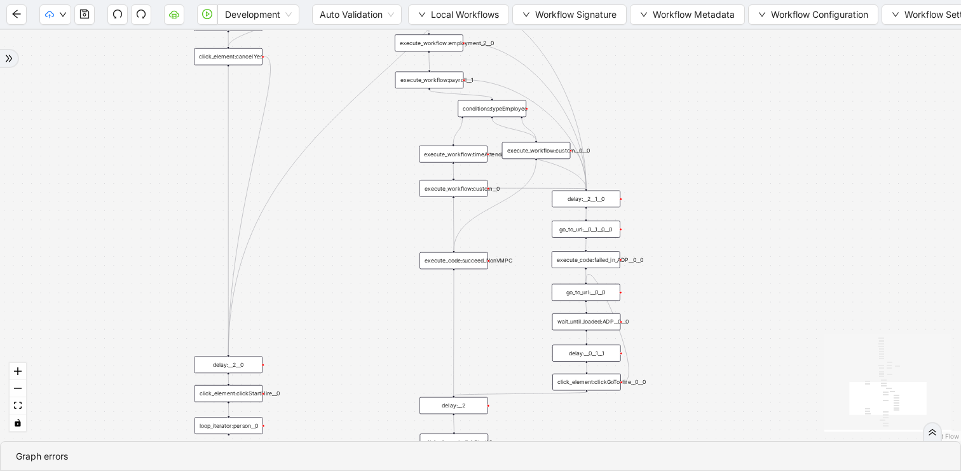
drag, startPoint x: 299, startPoint y: 252, endPoint x: 299, endPoint y: 380, distance: 127.8
click at [299, 380] on div "trigger click_element:clickGoToHire delay: execute_workflow:personal_info delay…" at bounding box center [480, 235] width 961 height 411
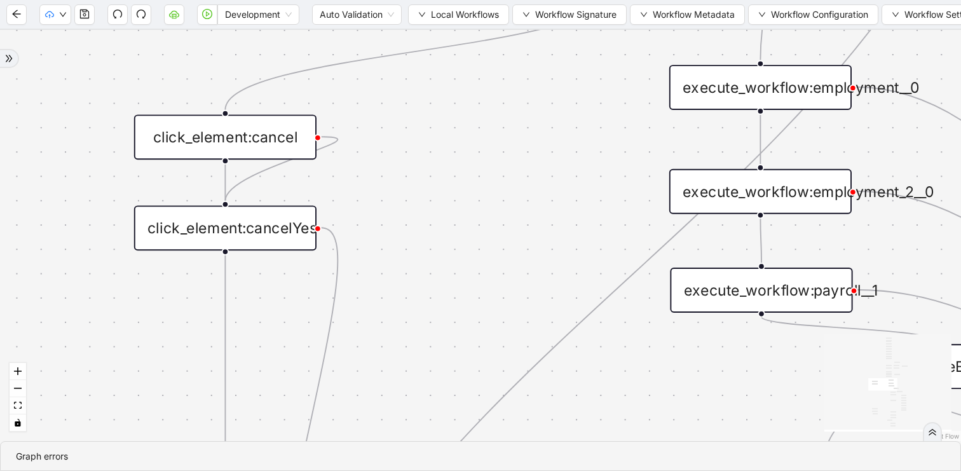
click at [393, 161] on div "trigger click_element:clickGoToHire delay: execute_workflow:personal_info delay…" at bounding box center [480, 235] width 961 height 411
click at [380, 183] on div "trigger click_element:clickGoToHire delay: execute_workflow:personal_info delay…" at bounding box center [480, 235] width 961 height 411
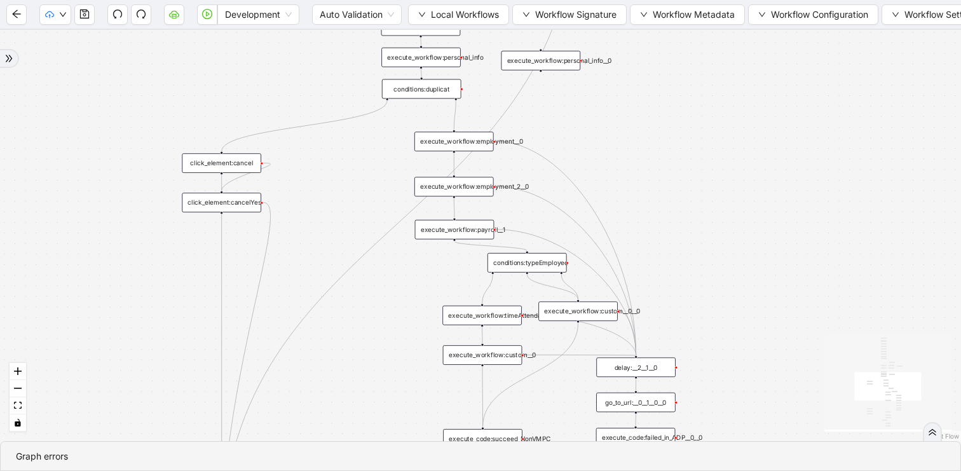
drag, startPoint x: 404, startPoint y: 189, endPoint x: 306, endPoint y: 189, distance: 97.9
click at [306, 189] on div "trigger click_element:clickGoToHire delay: execute_workflow:personal_info delay…" at bounding box center [480, 235] width 961 height 411
click at [430, 142] on div "execute_workflow:employment__0" at bounding box center [448, 142] width 79 height 20
click at [427, 188] on div "execute_workflow:employment_2__0" at bounding box center [450, 187] width 79 height 20
click at [429, 143] on div "execute_workflow:employment__0" at bounding box center [450, 142] width 79 height 20
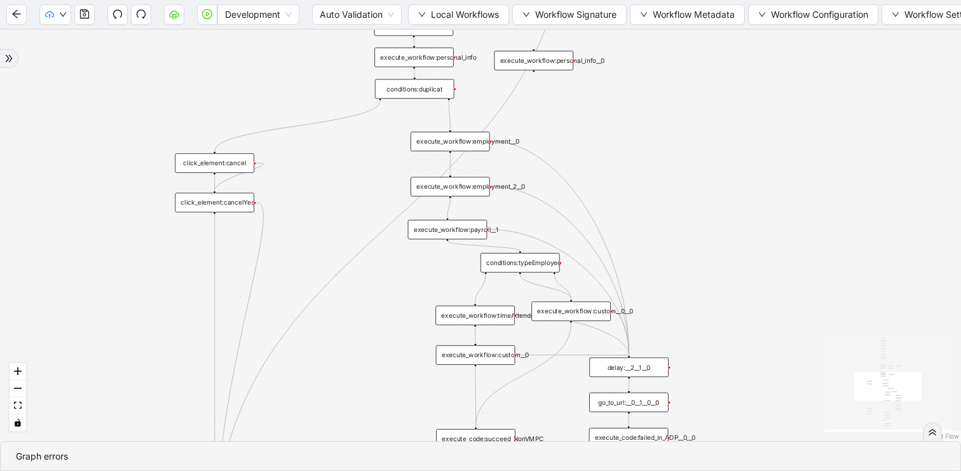
click at [425, 186] on div "execute_workflow:employment_2__0" at bounding box center [450, 187] width 79 height 20
click at [436, 143] on div "execute_workflow:employment__0" at bounding box center [449, 142] width 79 height 20
click at [434, 227] on div "execute_workflow:payroll__1" at bounding box center [450, 230] width 79 height 20
click at [85, 16] on icon "save" at bounding box center [84, 14] width 9 height 9
click at [232, 81] on div "trigger click_element:clickGoToHire delay: execute_workflow:personal_info delay…" at bounding box center [480, 235] width 961 height 411
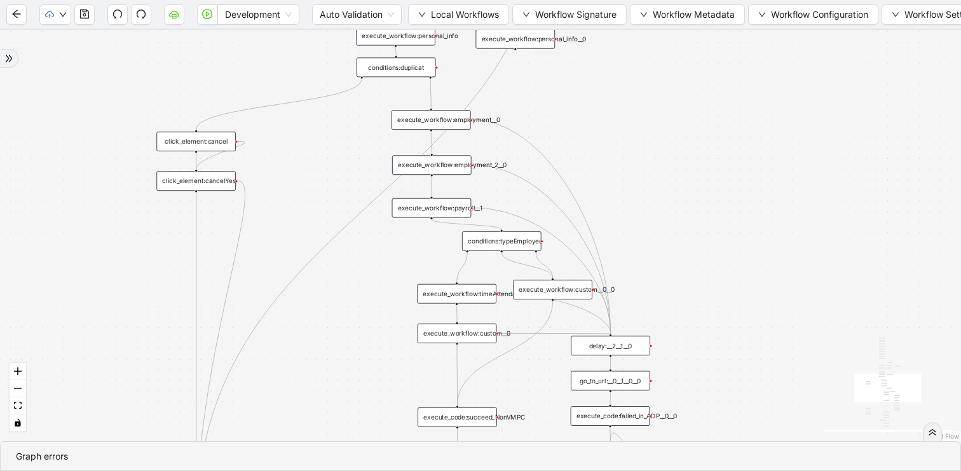
drag, startPoint x: 349, startPoint y: 203, endPoint x: 305, endPoint y: 150, distance: 69.5
click at [305, 150] on div "trigger click_element:clickGoToHire delay: execute_workflow:personal_info delay…" at bounding box center [480, 235] width 961 height 411
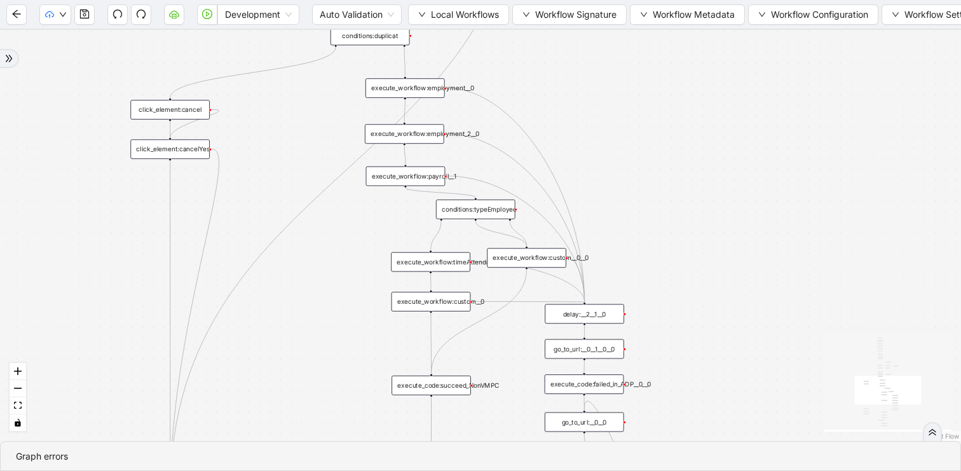
click at [427, 137] on div "execute_workflow:employment_2__0" at bounding box center [404, 134] width 79 height 20
click at [428, 137] on div "execute_workflow:employment_2__0" at bounding box center [405, 134] width 79 height 20
click at [427, 138] on div "execute_workflow:employment_2__0" at bounding box center [405, 135] width 79 height 20
click at [600, 108] on div "trigger click_element:clickGoToHire delay: execute_workflow:personal_info delay…" at bounding box center [480, 235] width 961 height 411
drag, startPoint x: 328, startPoint y: 291, endPoint x: 299, endPoint y: 200, distance: 96.1
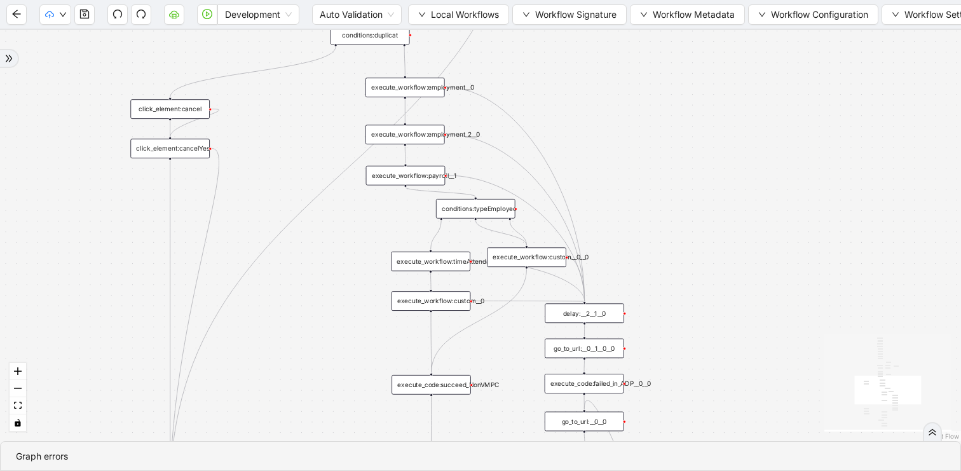
click at [299, 199] on div "trigger click_element:clickGoToHire delay: execute_workflow:personal_info delay…" at bounding box center [480, 235] width 961 height 411
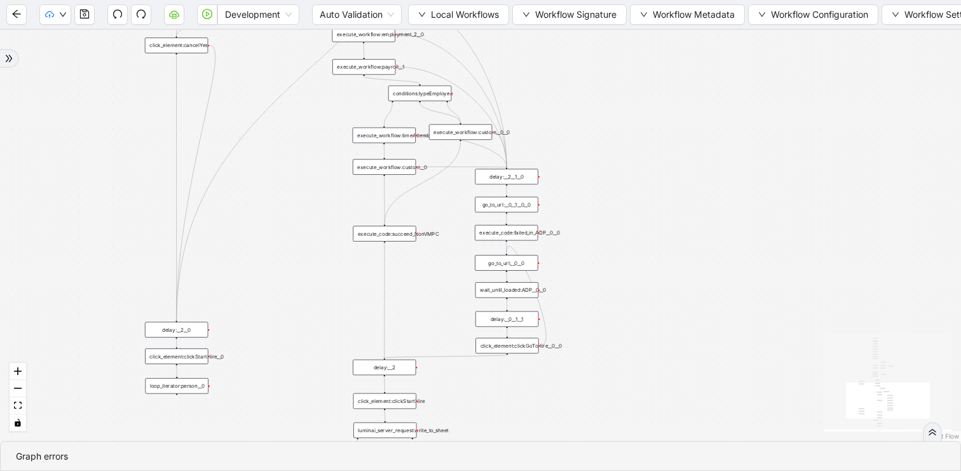
drag, startPoint x: 317, startPoint y: 227, endPoint x: 317, endPoint y: 167, distance: 59.8
click at [317, 167] on div "trigger click_element:clickGoToHire delay: execute_workflow:personal_info delay…" at bounding box center [480, 235] width 961 height 411
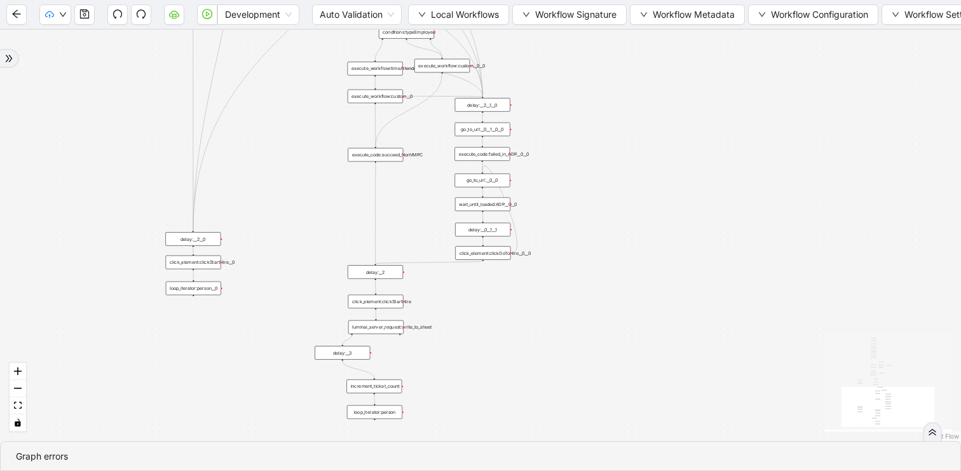
drag, startPoint x: 317, startPoint y: 191, endPoint x: 317, endPoint y: 138, distance: 53.4
click at [317, 138] on div "trigger click_element:clickGoToHire delay: execute_workflow:personal_info delay…" at bounding box center [480, 235] width 961 height 411
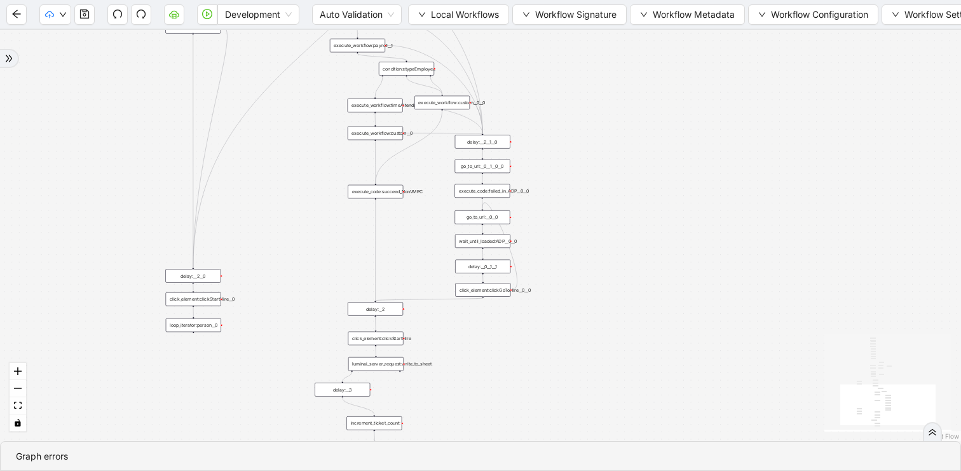
drag, startPoint x: 317, startPoint y: 138, endPoint x: 315, endPoint y: 212, distance: 73.8
click at [315, 212] on div "trigger click_element:clickGoToHire delay: execute_workflow:personal_info delay…" at bounding box center [480, 235] width 961 height 411
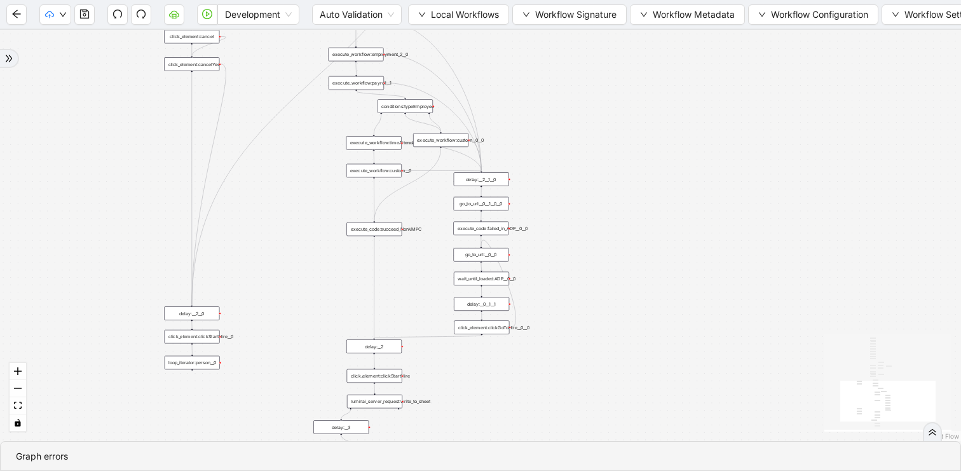
drag, startPoint x: 292, startPoint y: 208, endPoint x: 292, endPoint y: 260, distance: 52.1
click at [292, 260] on div "trigger click_element:clickGoToHire delay: execute_workflow:personal_info delay…" at bounding box center [480, 235] width 961 height 411
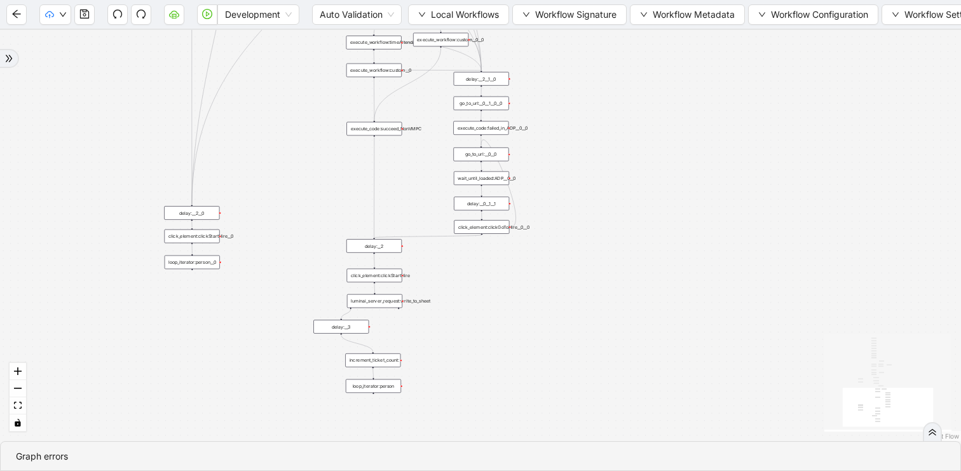
drag, startPoint x: 478, startPoint y: 408, endPoint x: 478, endPoint y: 255, distance: 153.2
click at [478, 255] on div "trigger click_element:clickGoToHire delay: execute_workflow:personal_info delay…" at bounding box center [480, 235] width 961 height 411
click at [366, 298] on div "luminai_server_request:write_to_sheet" at bounding box center [374, 300] width 55 height 13
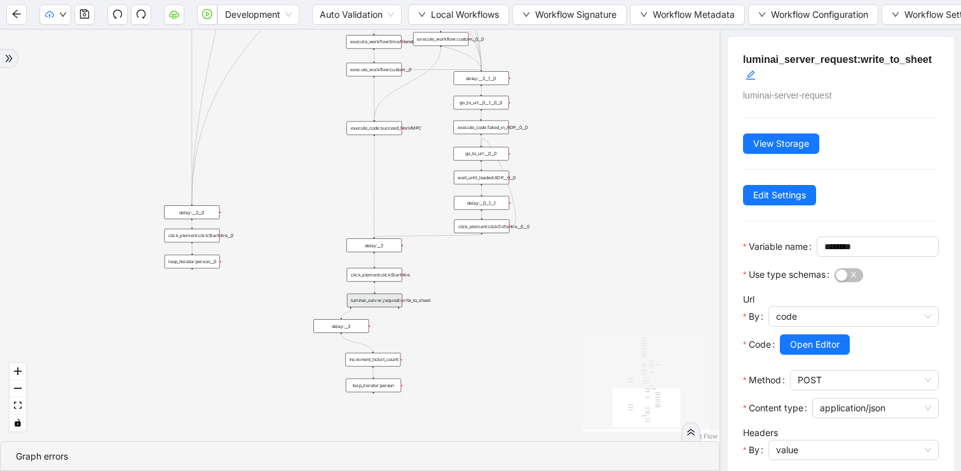
drag, startPoint x: 294, startPoint y: 132, endPoint x: 294, endPoint y: 393, distance: 260.7
click at [294, 393] on div "trigger click_element:clickGoToHire delay: execute_workflow:personal_info delay…" at bounding box center [360, 235] width 720 height 411
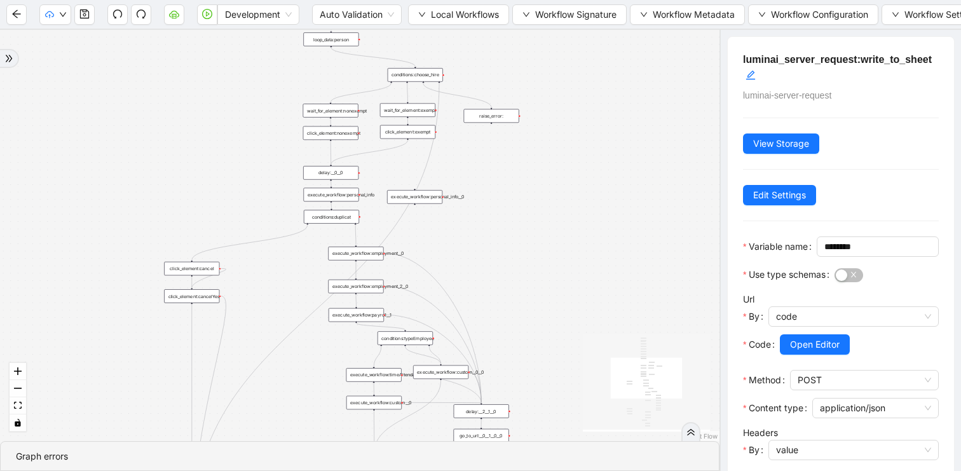
drag, startPoint x: 323, startPoint y: 186, endPoint x: 322, endPoint y: 278, distance: 92.2
click at [322, 277] on div "trigger click_element:clickGoToHire delay: execute_workflow:personal_info delay…" at bounding box center [360, 235] width 720 height 411
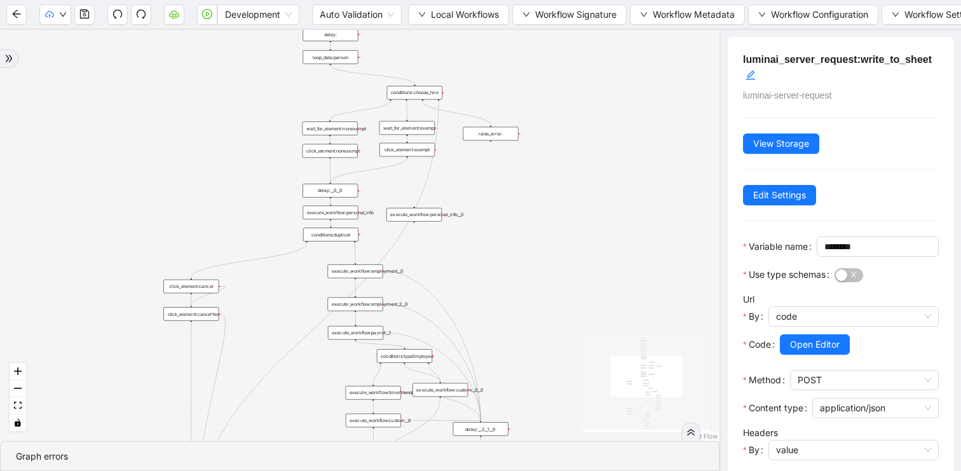
click at [333, 55] on div "loop_data:person" at bounding box center [330, 56] width 55 height 13
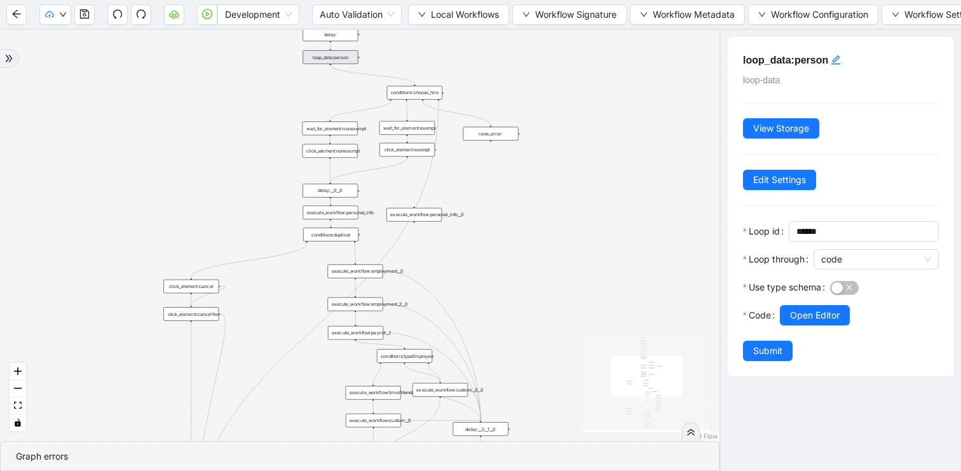
click at [484, 214] on div "trigger click_element:clickGoToHire delay: execute_workflow:personal_info delay…" at bounding box center [360, 235] width 720 height 411
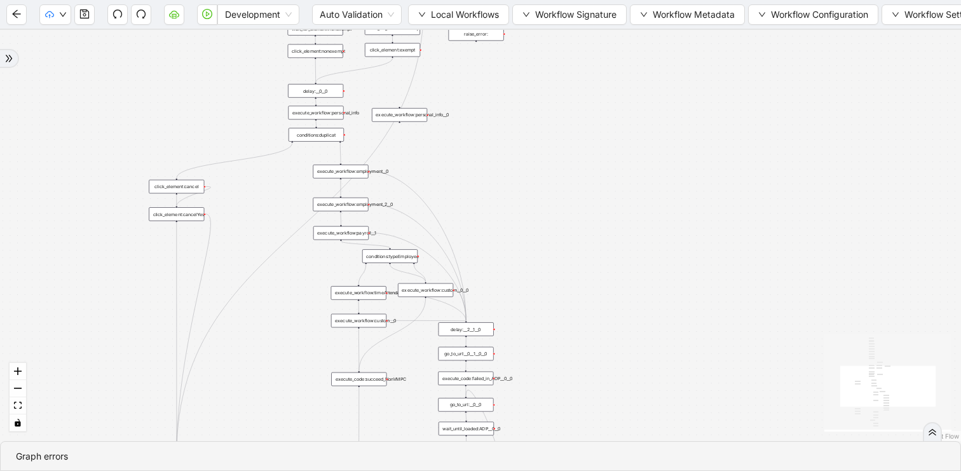
drag, startPoint x: 519, startPoint y: 278, endPoint x: 504, endPoint y: 177, distance: 102.1
click at [504, 177] on div "trigger click_element:clickGoToHire delay: execute_workflow:personal_info delay…" at bounding box center [480, 235] width 961 height 411
